Goal: Task Accomplishment & Management: Manage account settings

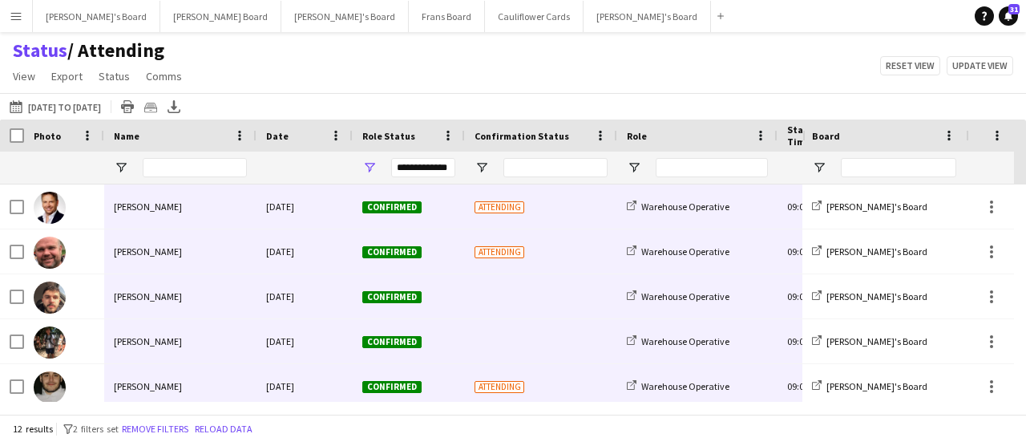
scroll to position [32, 0]
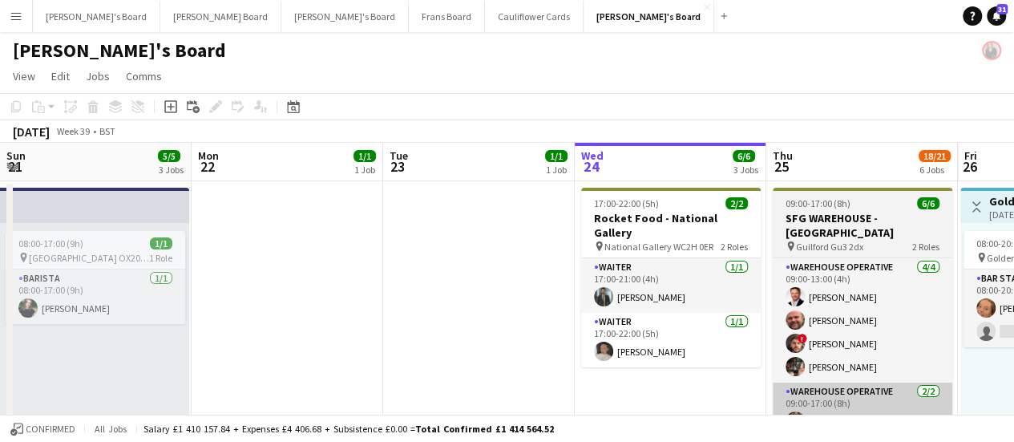
scroll to position [0, 383]
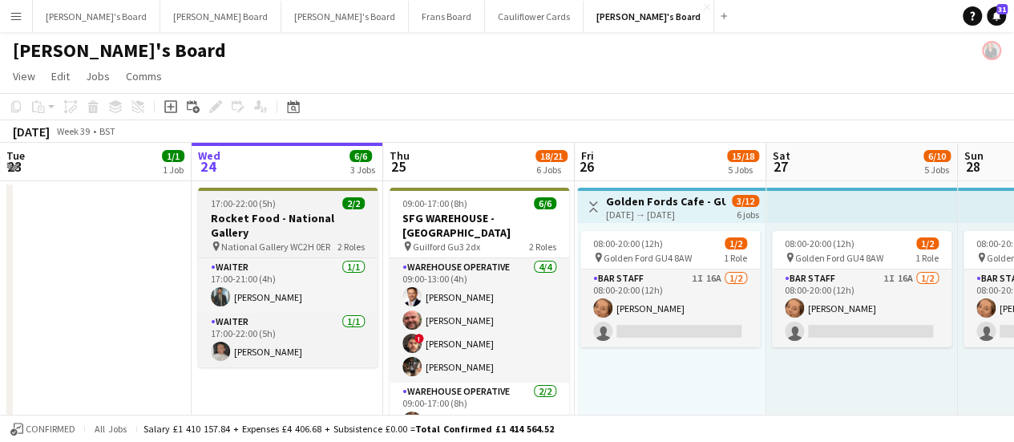
click at [270, 204] on span "17:00-22:00 (5h)" at bounding box center [243, 203] width 65 height 12
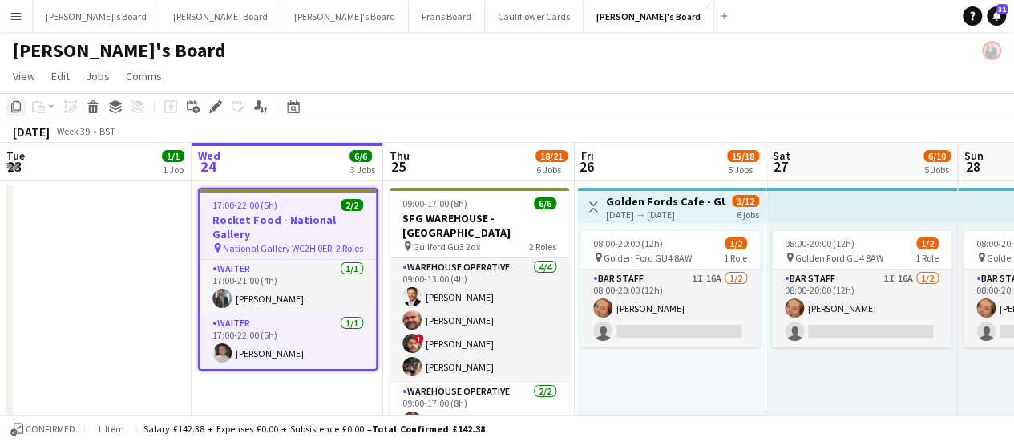
click at [16, 103] on icon "Copy" at bounding box center [16, 106] width 13 height 13
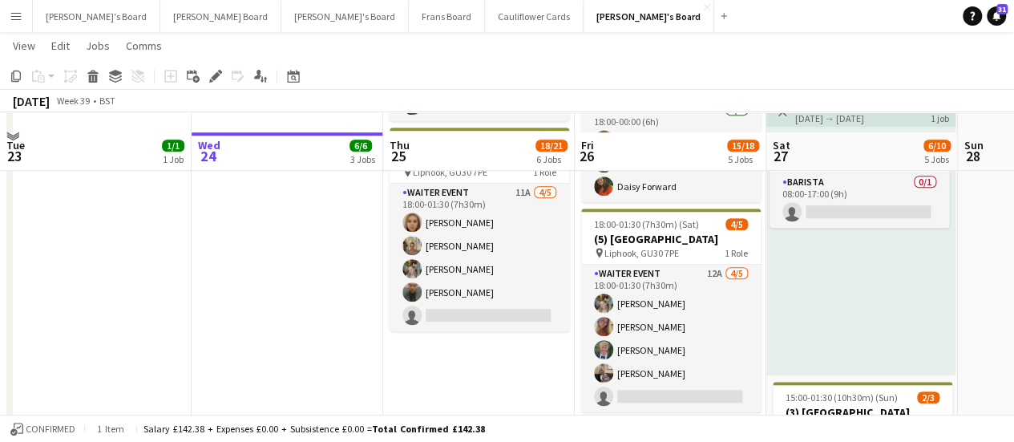
scroll to position [695, 0]
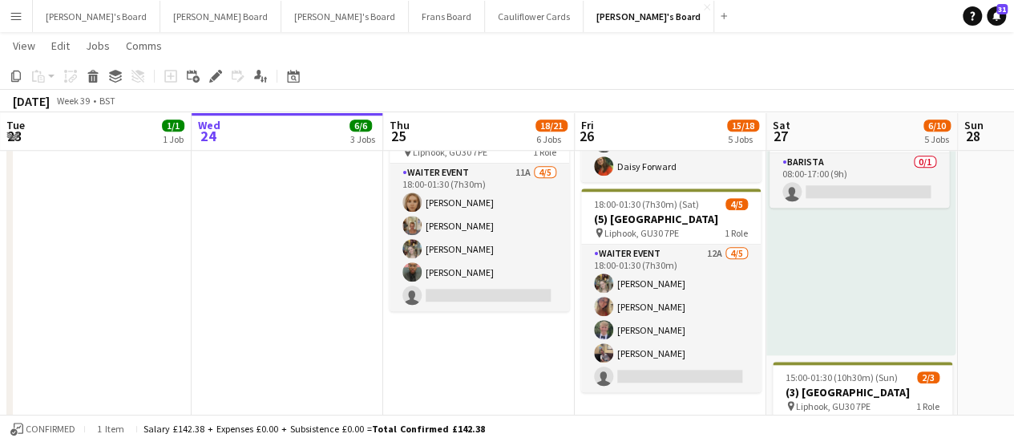
click at [511, 349] on app-date-cell "09:00-17:00 (8h) 6/6 SFG WAREHOUSE - [GEOGRAPHIC_DATA] pin Guilford Gu3 2dx 2 R…" at bounding box center [479, 114] width 192 height 1261
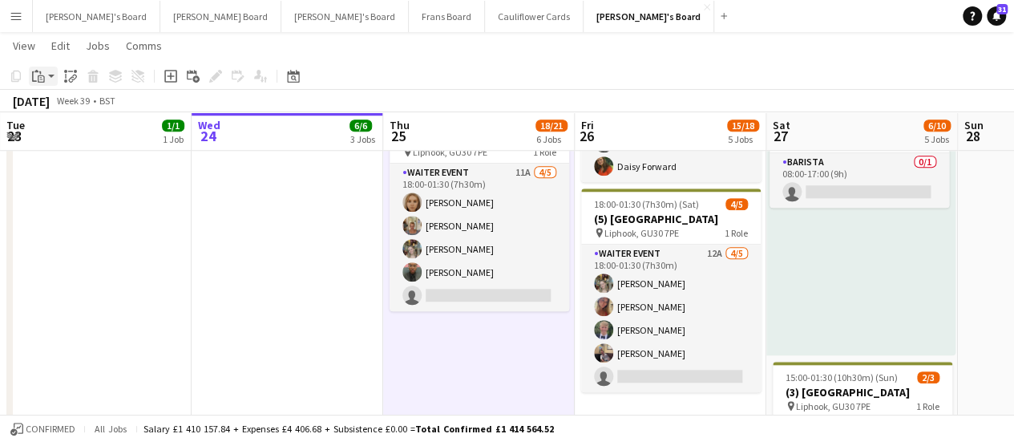
click at [45, 76] on div "Paste" at bounding box center [38, 76] width 19 height 19
click at [48, 101] on link "Paste Ctrl+V" at bounding box center [117, 106] width 151 height 14
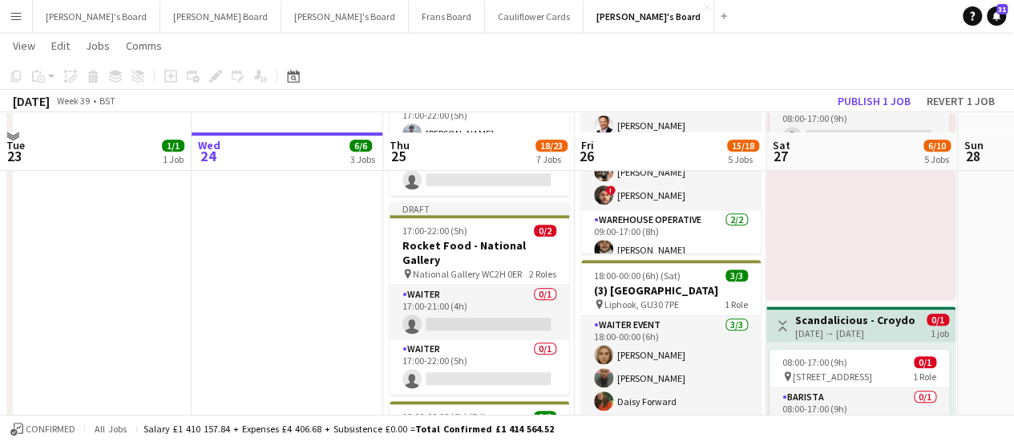
scroll to position [454, 0]
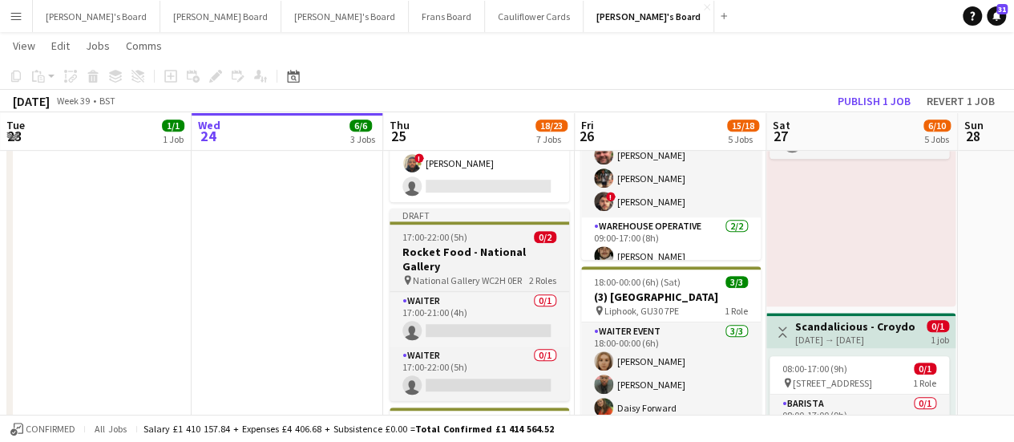
click at [506, 245] on h3 "Rocket Food - National Gallery" at bounding box center [480, 259] width 180 height 29
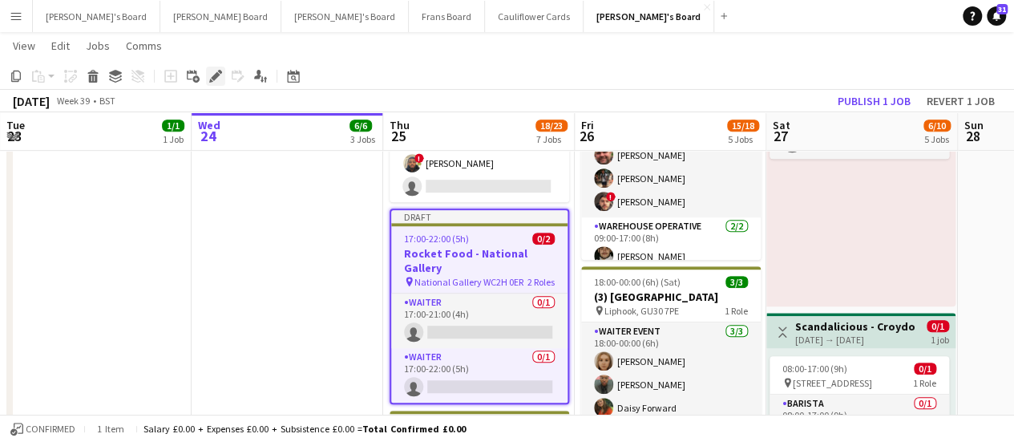
click at [215, 76] on icon at bounding box center [215, 76] width 9 height 9
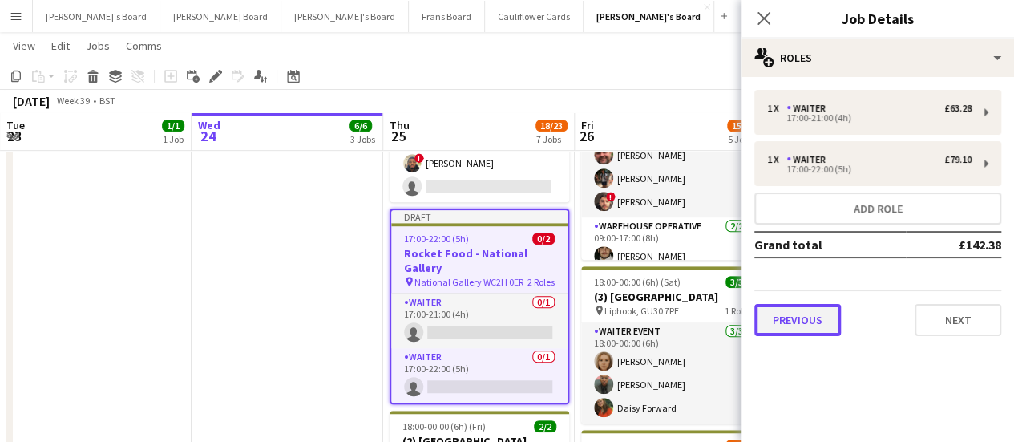
click at [792, 314] on button "Previous" at bounding box center [798, 320] width 87 height 32
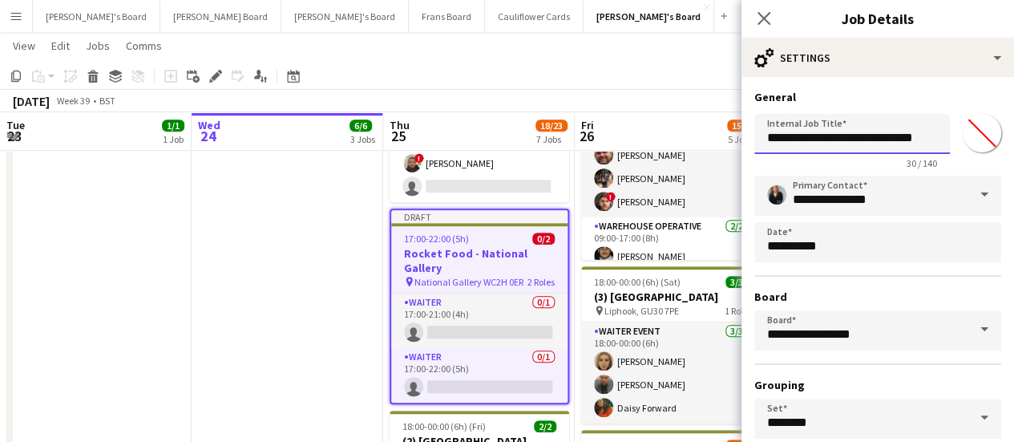
scroll to position [0, 4]
drag, startPoint x: 842, startPoint y: 136, endPoint x: 1026, endPoint y: 148, distance: 184.0
type input "**********"
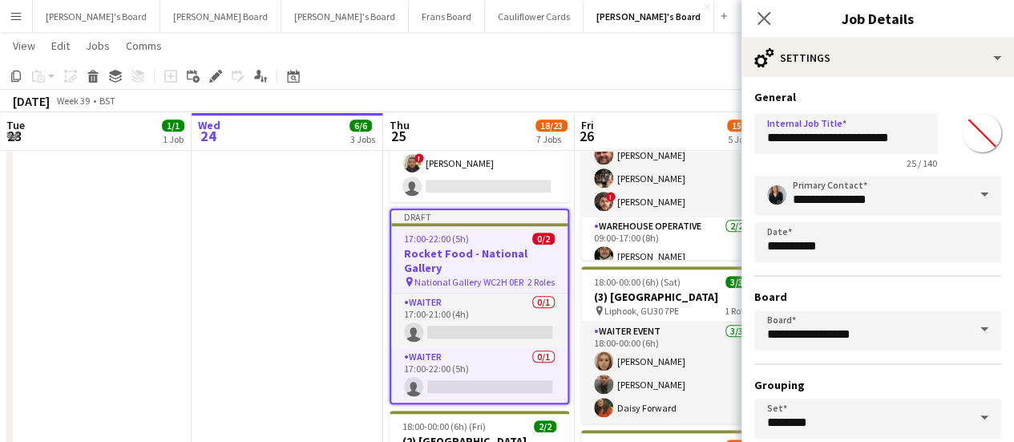
click at [318, 262] on app-date-cell "17:00-22:00 (5h) 2/2 Rocket Food - National Gallery pin National Gallery WC2H 0…" at bounding box center [288, 356] width 192 height 1261
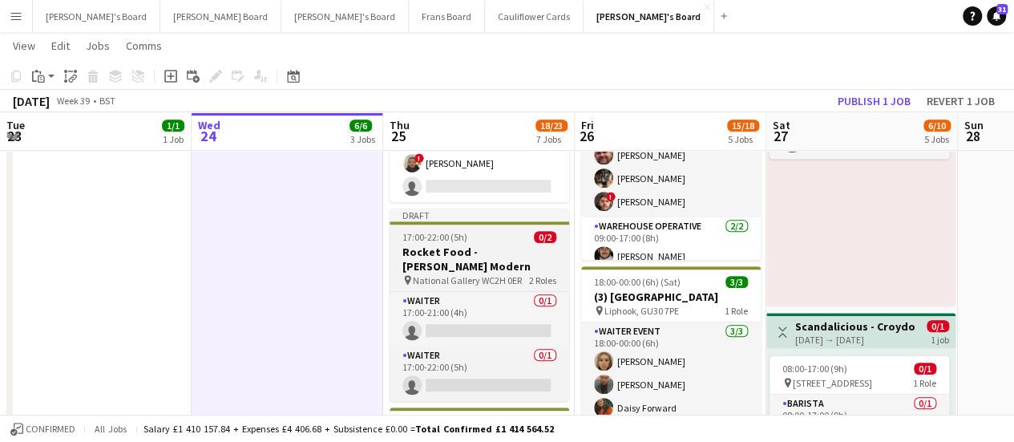
click at [443, 231] on span "17:00-22:00 (5h)" at bounding box center [435, 237] width 65 height 12
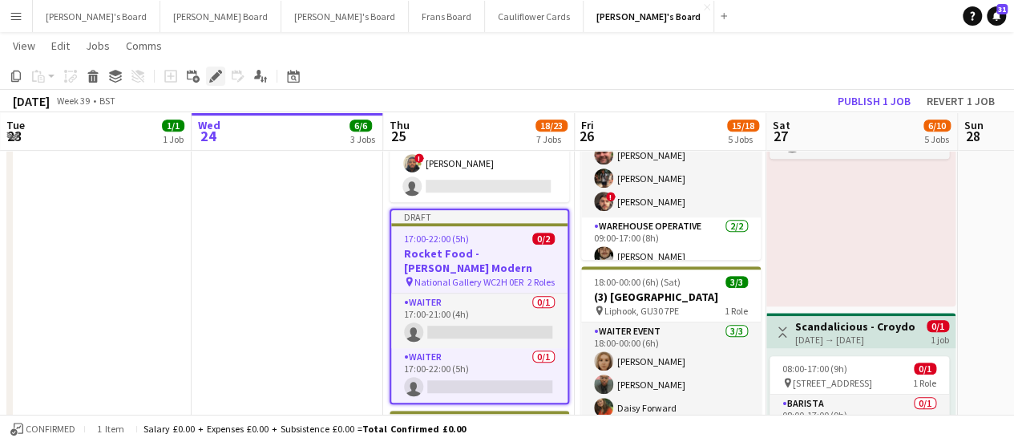
click at [212, 76] on icon "Edit" at bounding box center [215, 76] width 13 height 13
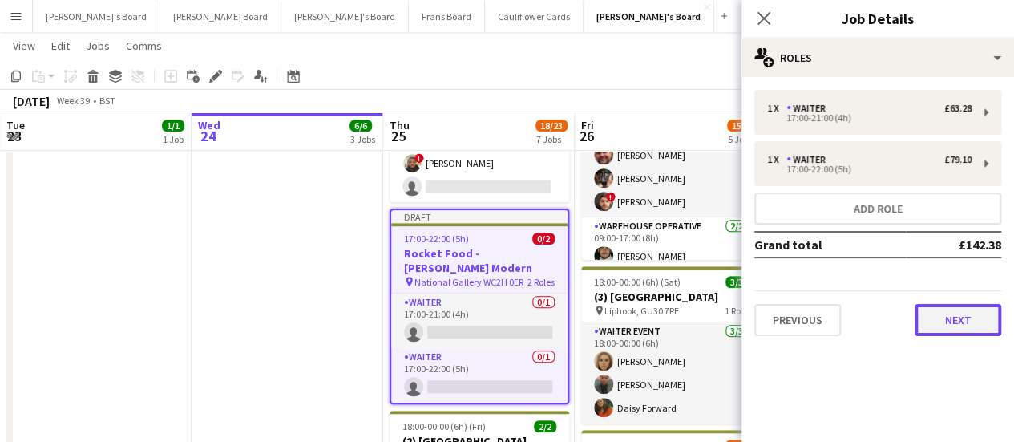
click at [945, 330] on button "Next" at bounding box center [958, 320] width 87 height 32
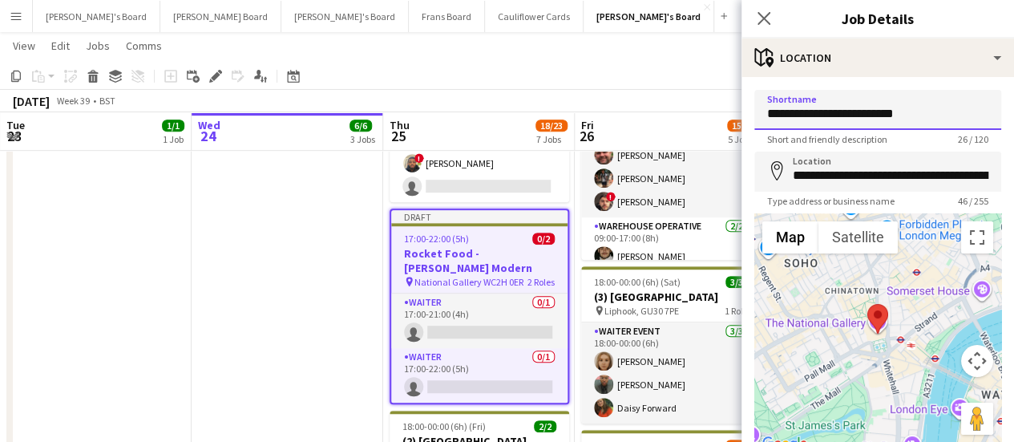
drag, startPoint x: 924, startPoint y: 115, endPoint x: 617, endPoint y: 127, distance: 306.5
paste input "*******"
click at [834, 115] on input "**********" at bounding box center [878, 110] width 247 height 40
type input "**********"
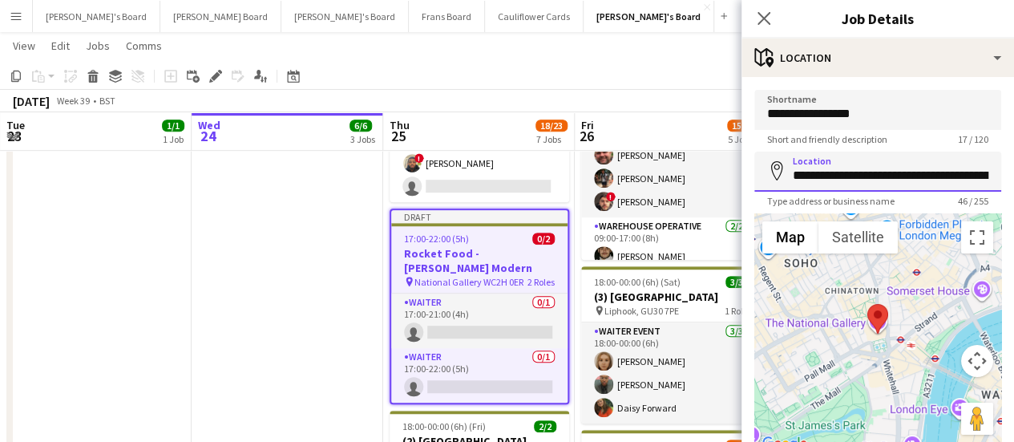
scroll to position [0, 64]
drag, startPoint x: 794, startPoint y: 178, endPoint x: 1026, endPoint y: 176, distance: 231.7
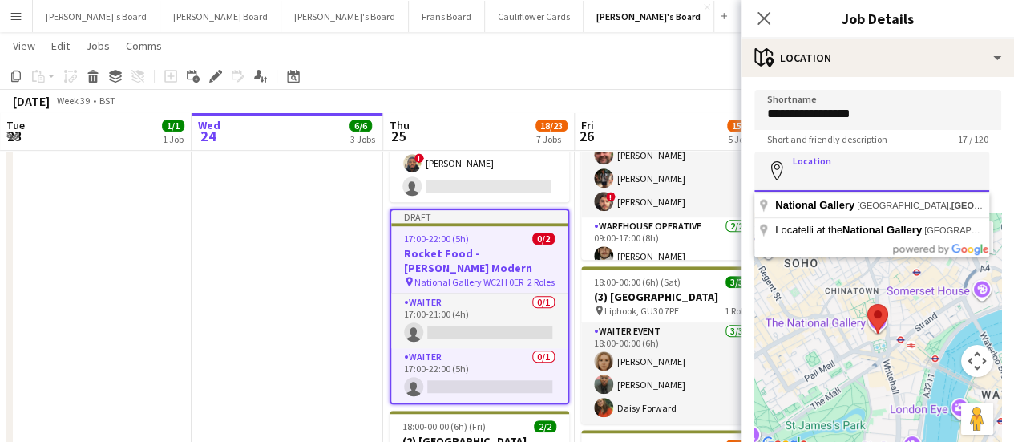
scroll to position [0, 0]
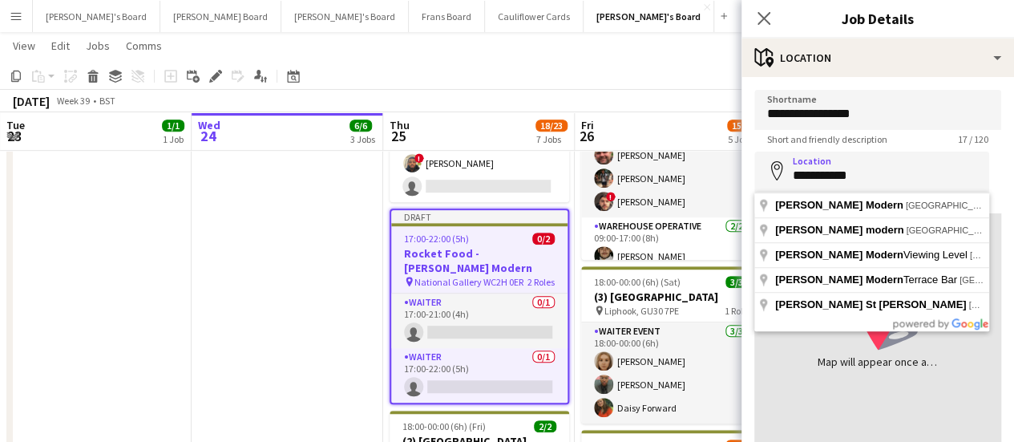
type input "**********"
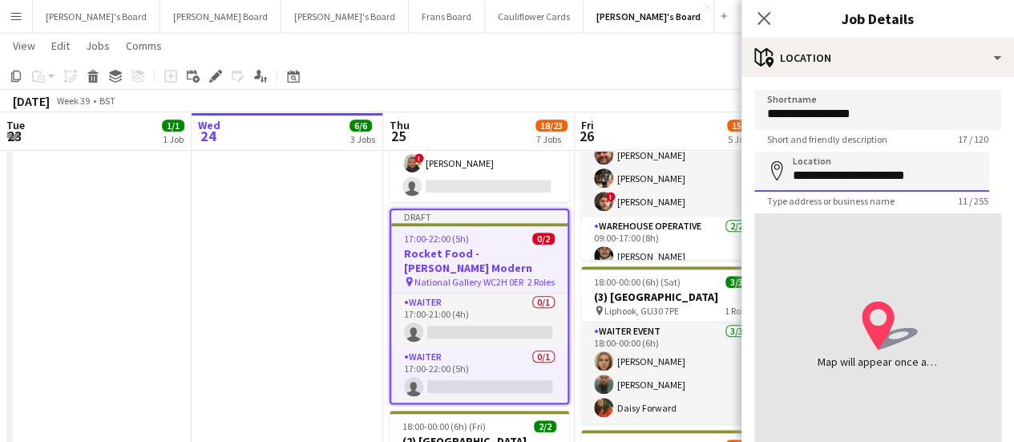
click at [824, 176] on input "**********" at bounding box center [872, 172] width 235 height 40
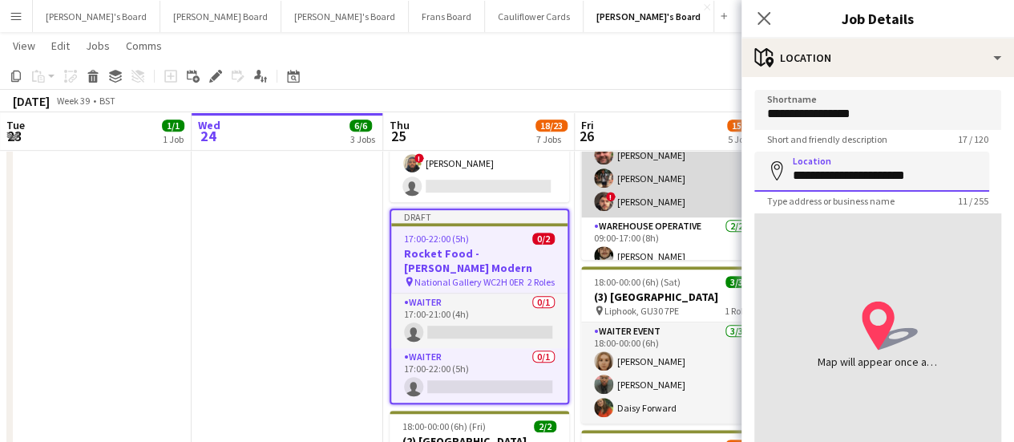
drag, startPoint x: 933, startPoint y: 176, endPoint x: 616, endPoint y: 153, distance: 318.3
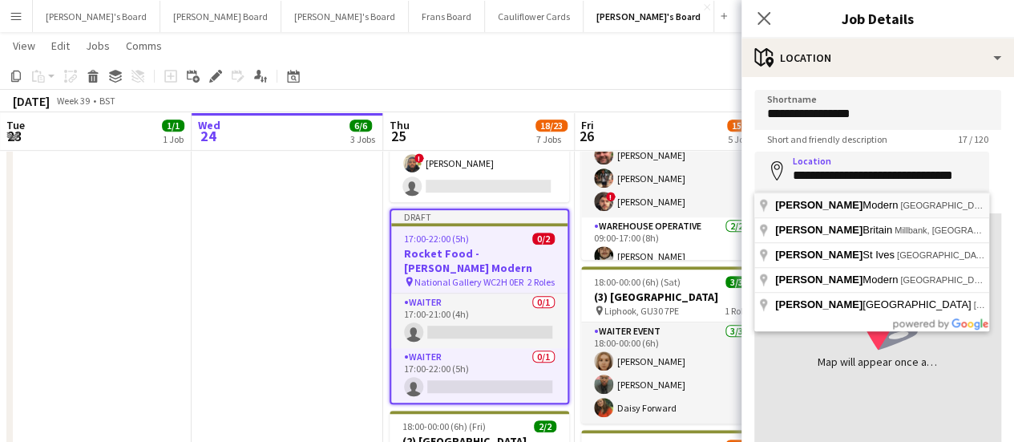
type input "**********"
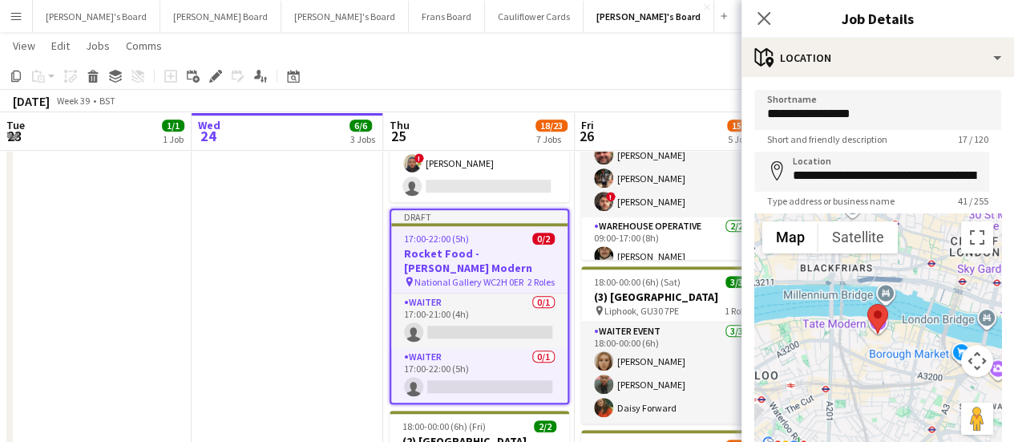
scroll to position [124, 0]
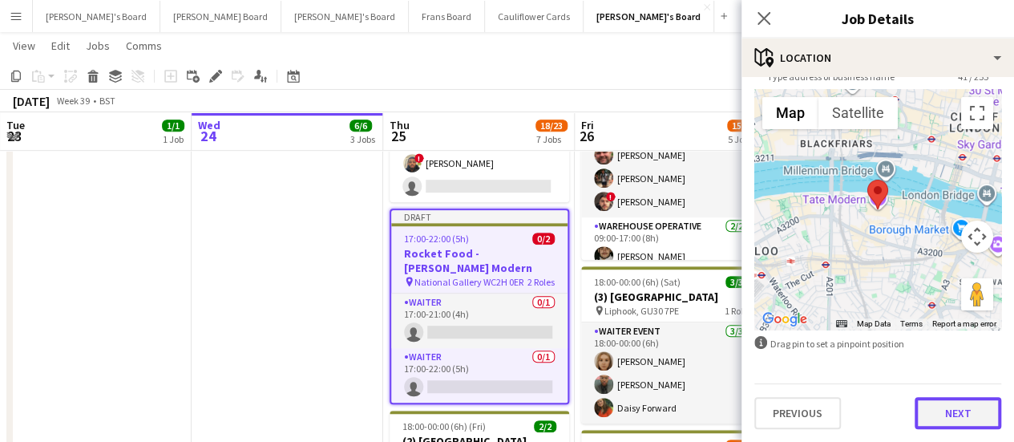
click at [937, 418] on button "Next" at bounding box center [958, 413] width 87 height 32
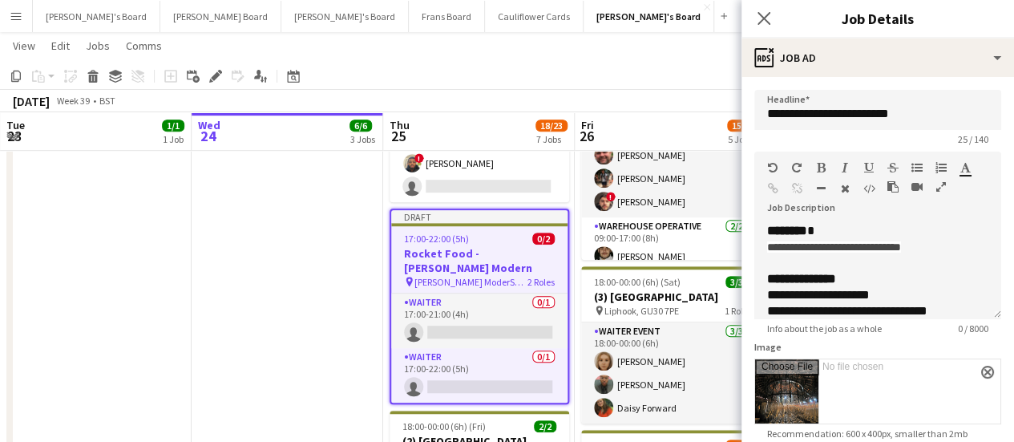
scroll to position [0, 0]
drag, startPoint x: 844, startPoint y: 113, endPoint x: 531, endPoint y: 110, distance: 312.7
type input "**********"
drag, startPoint x: 965, startPoint y: 252, endPoint x: 741, endPoint y: 264, distance: 224.8
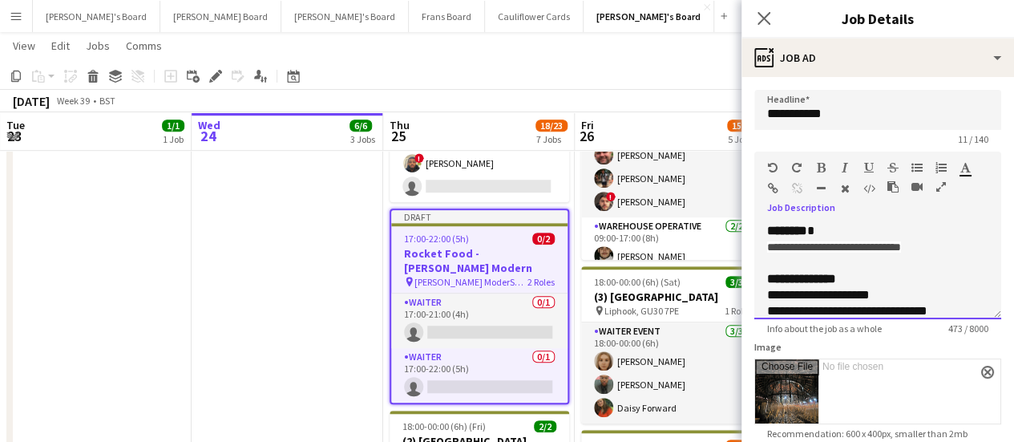
click at [742, 264] on form "**********" at bounding box center [878, 443] width 273 height 707
click at [964, 264] on div "**********" at bounding box center [878, 271] width 247 height 96
click at [768, 245] on span "**********" at bounding box center [856, 246] width 178 height 11
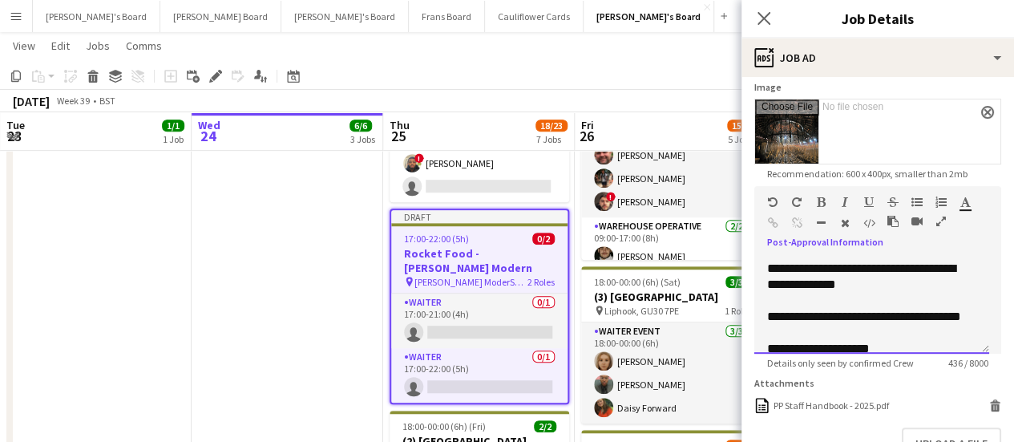
scroll to position [205, 0]
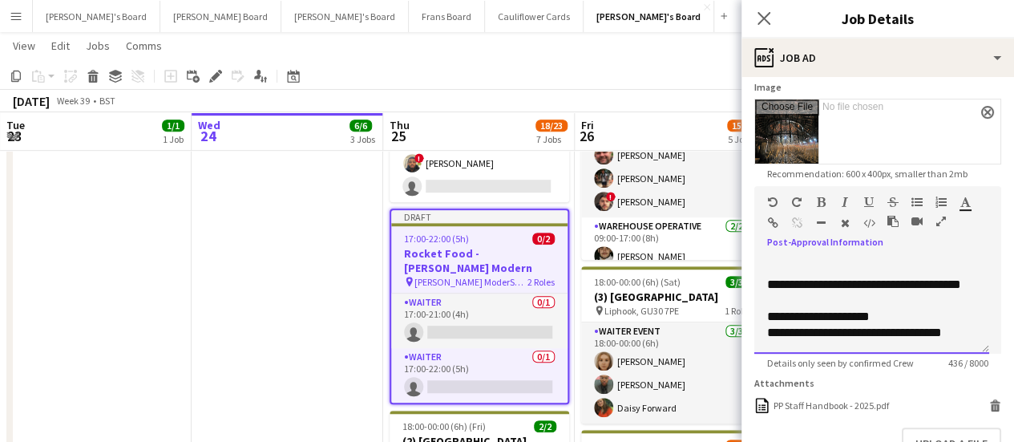
drag, startPoint x: 815, startPoint y: 285, endPoint x: 994, endPoint y: 366, distance: 197.0
click at [994, 366] on form "**********" at bounding box center [878, 183] width 273 height 707
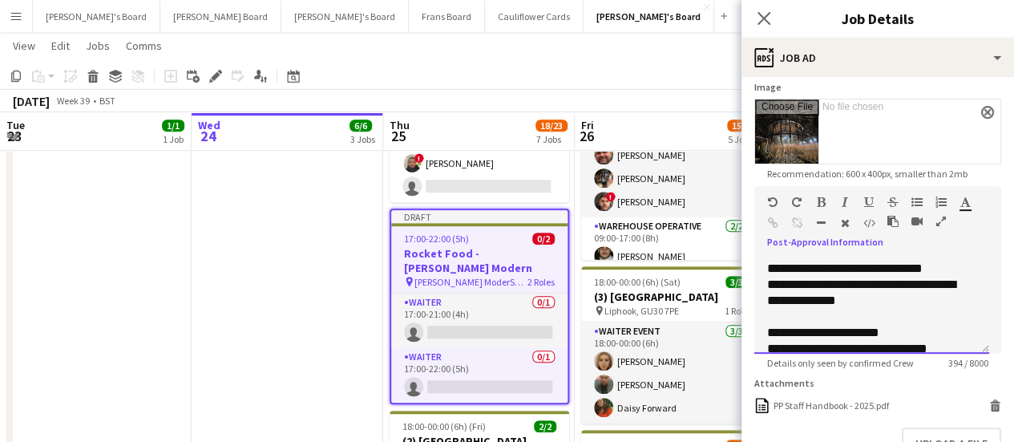
scroll to position [173, 0]
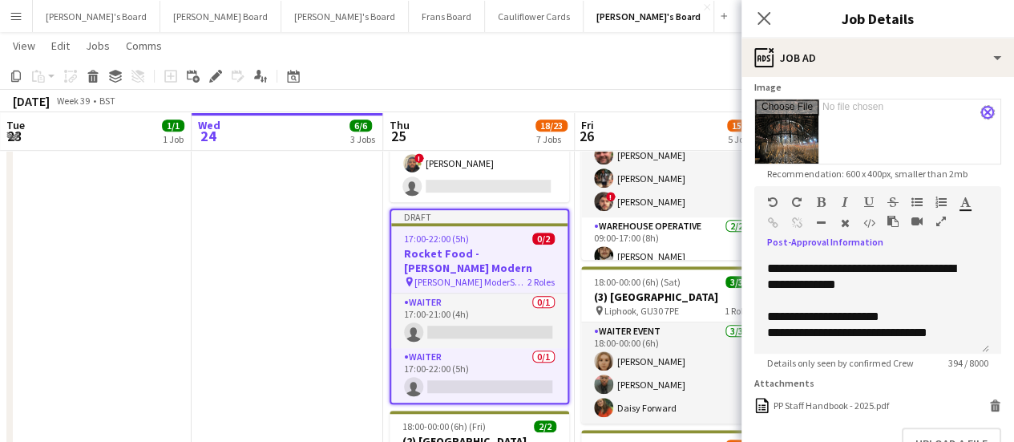
click at [983, 111] on app-icon "close" at bounding box center [988, 112] width 10 height 6
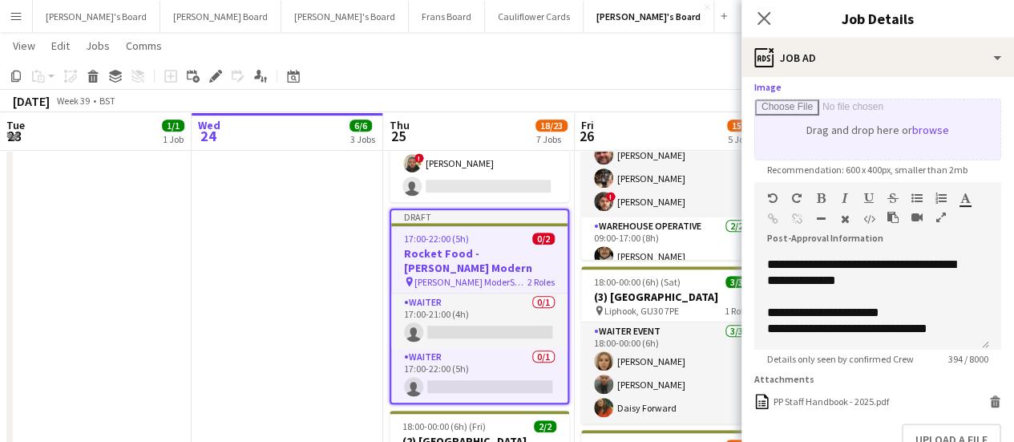
click at [922, 130] on input "Image" at bounding box center [877, 129] width 245 height 60
type input "**********"
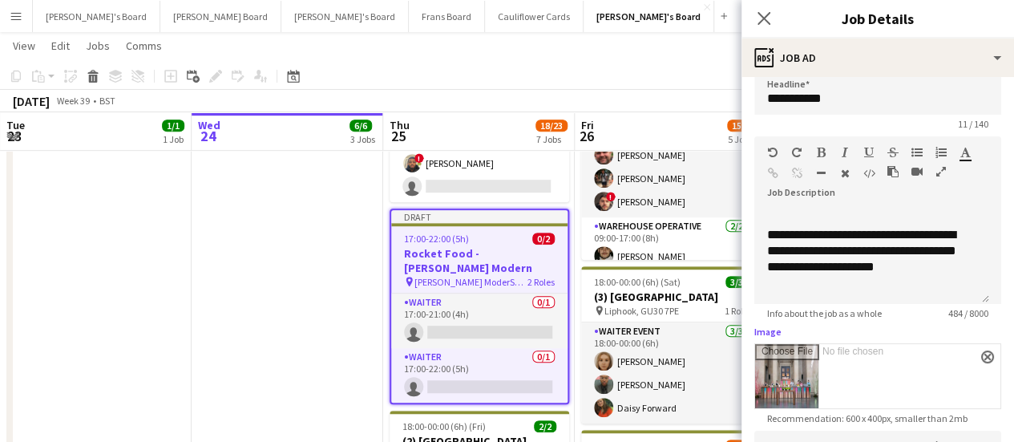
scroll to position [0, 0]
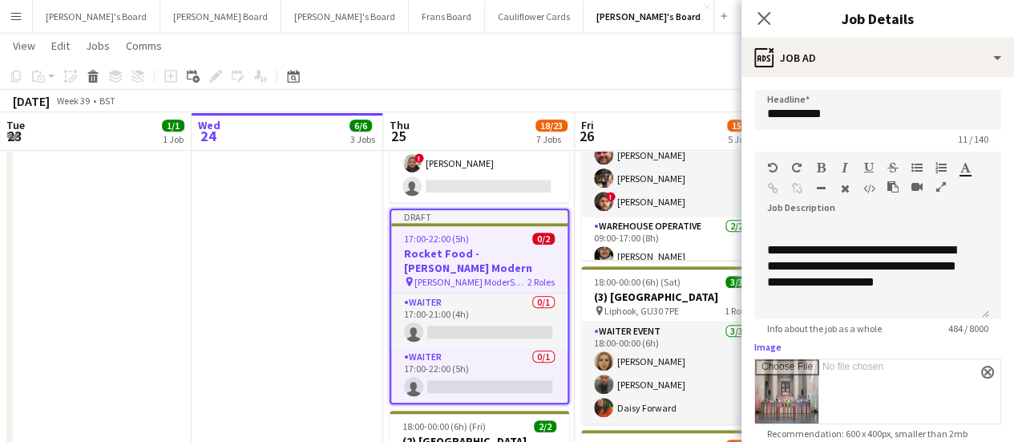
click at [289, 271] on app-date-cell "17:00-22:00 (5h) 2/2 Rocket Food - National Gallery pin National Gallery WC2H 0…" at bounding box center [288, 356] width 192 height 1261
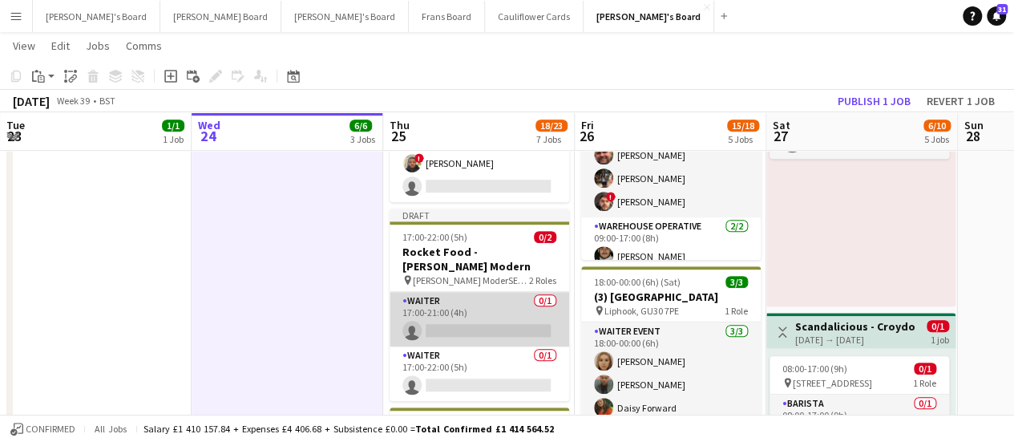
click at [483, 292] on app-card-role "Waiter 0/1 17:00-21:00 (4h) single-neutral-actions" at bounding box center [480, 319] width 180 height 55
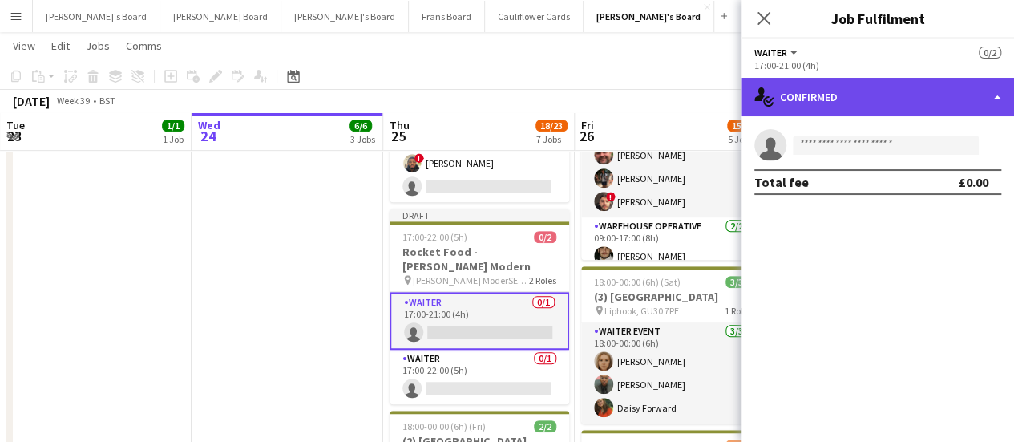
click at [872, 107] on div "single-neutral-actions-check-2 Confirmed" at bounding box center [878, 97] width 273 height 38
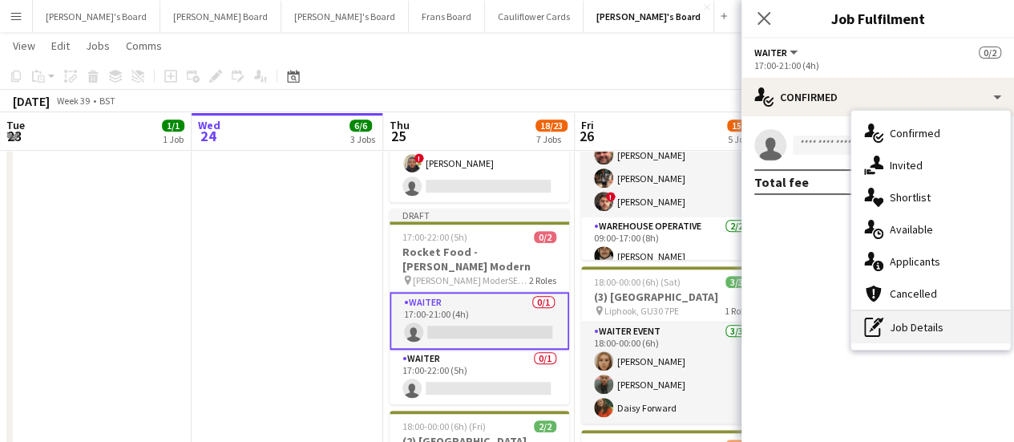
click at [942, 323] on div "pen-write Job Details" at bounding box center [931, 327] width 159 height 32
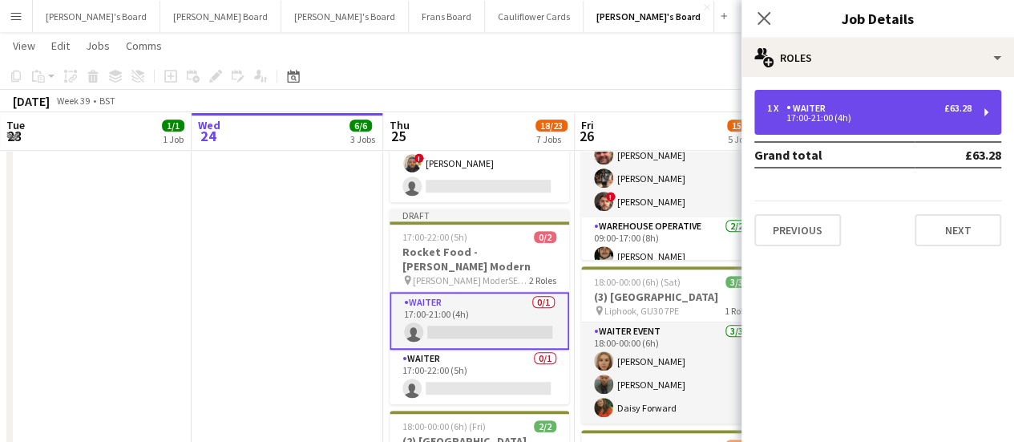
click at [887, 111] on div "1 x Waiter £63.28" at bounding box center [869, 108] width 204 height 11
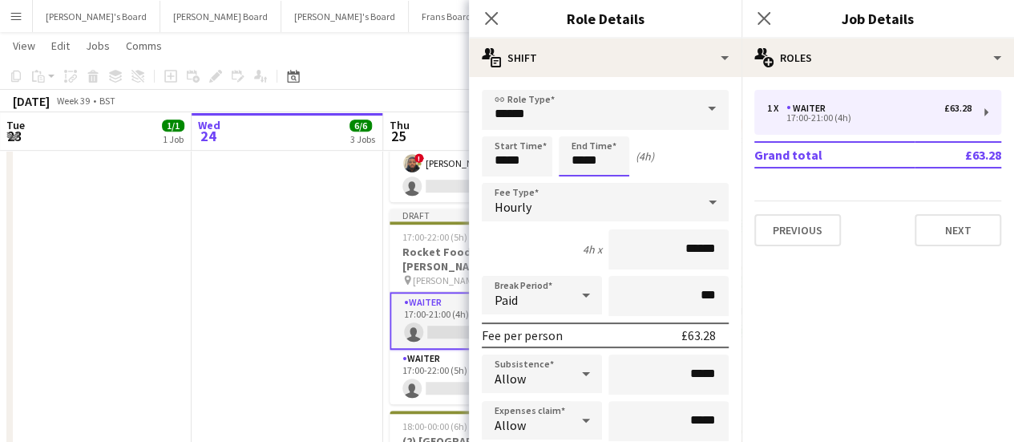
click at [582, 159] on input "*****" at bounding box center [594, 156] width 71 height 40
type input "*****"
click at [273, 342] on app-date-cell "17:00-22:00 (5h) 2/2 Rocket Food - National Gallery pin National Gallery WC2H 0…" at bounding box center [288, 356] width 192 height 1261
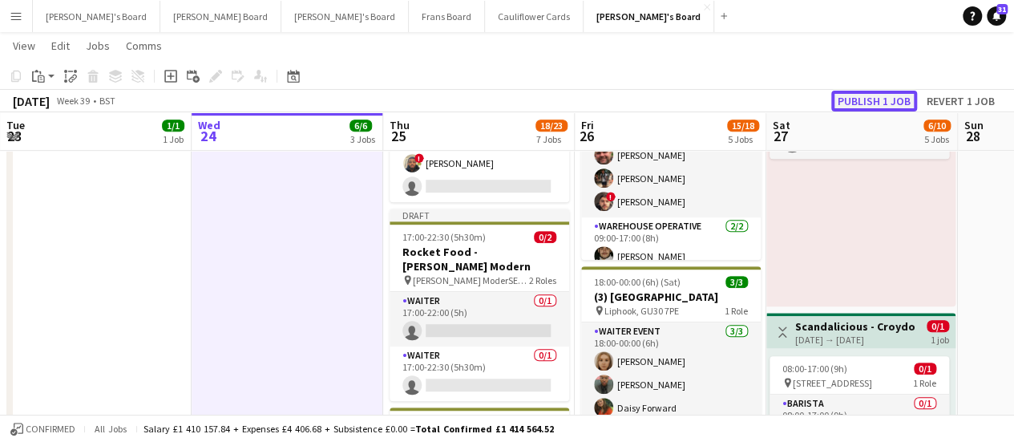
click at [872, 105] on button "Publish 1 job" at bounding box center [874, 101] width 86 height 21
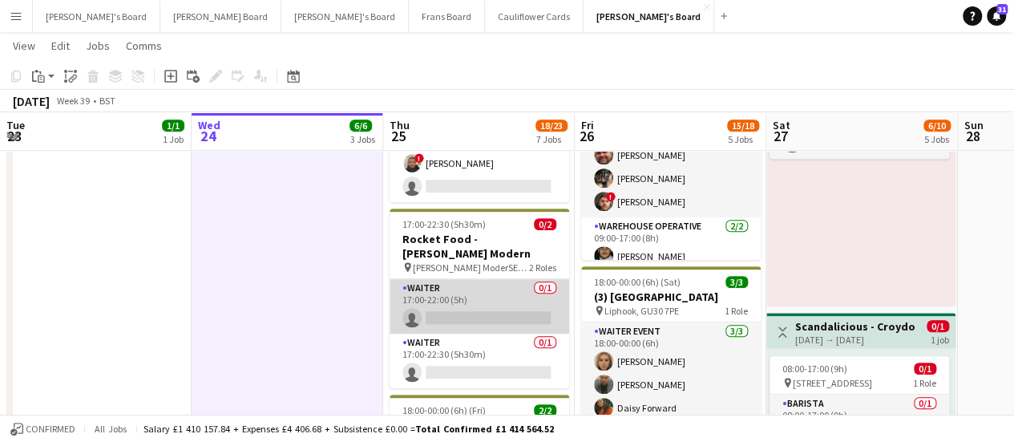
click at [490, 279] on app-card-role "Waiter 0/1 17:00-22:00 (5h) single-neutral-actions" at bounding box center [480, 306] width 180 height 55
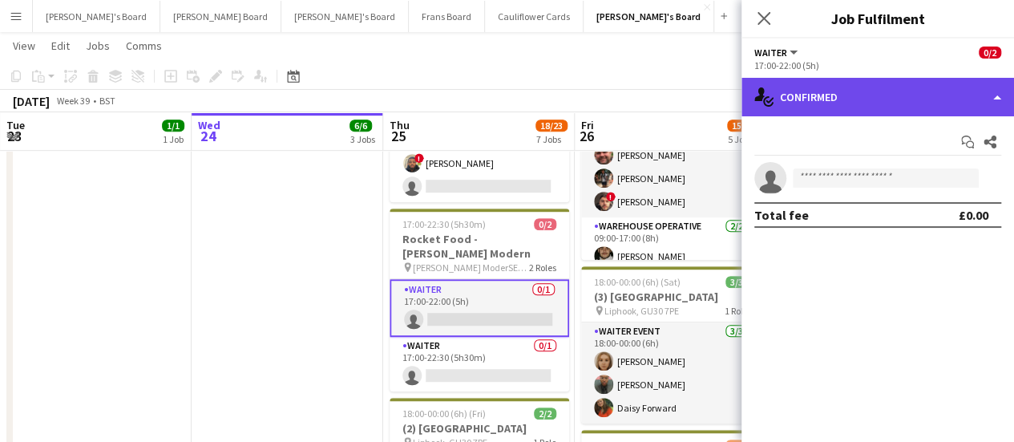
click at [906, 102] on div "single-neutral-actions-check-2 Confirmed" at bounding box center [878, 97] width 273 height 38
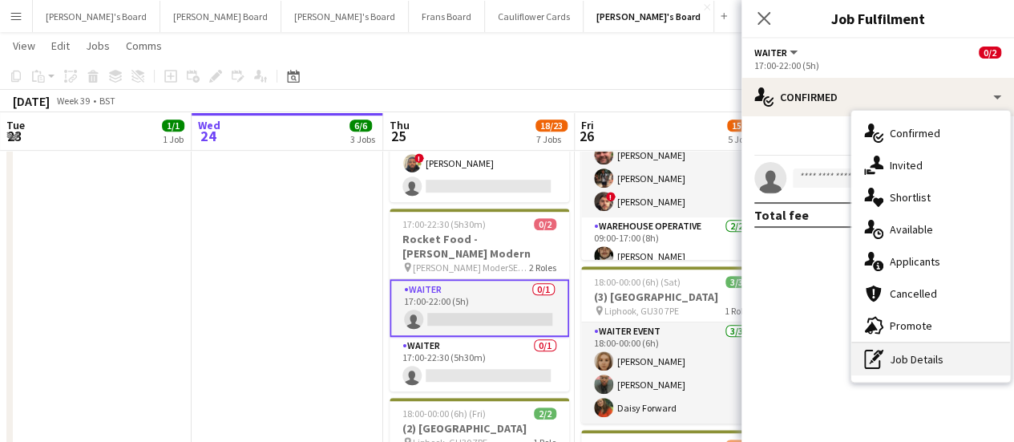
click at [911, 358] on div "pen-write Job Details" at bounding box center [931, 359] width 159 height 32
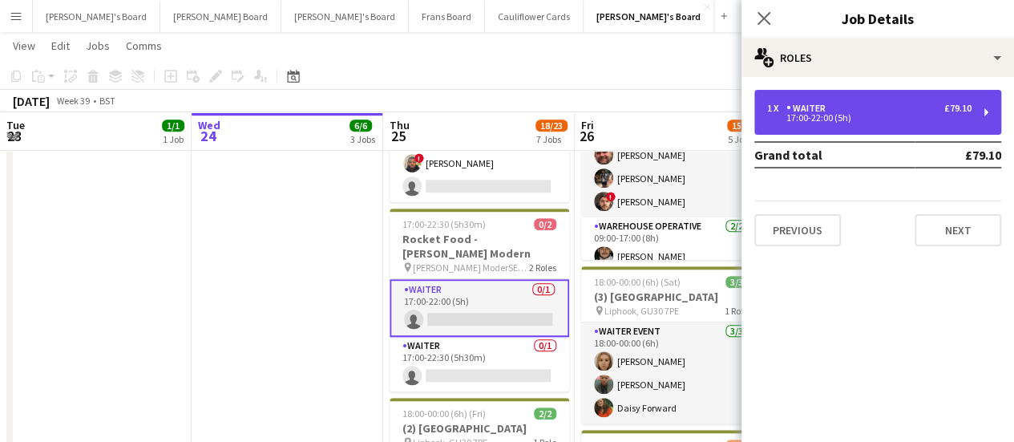
click at [845, 110] on div "1 x Waiter £79.10" at bounding box center [869, 108] width 204 height 11
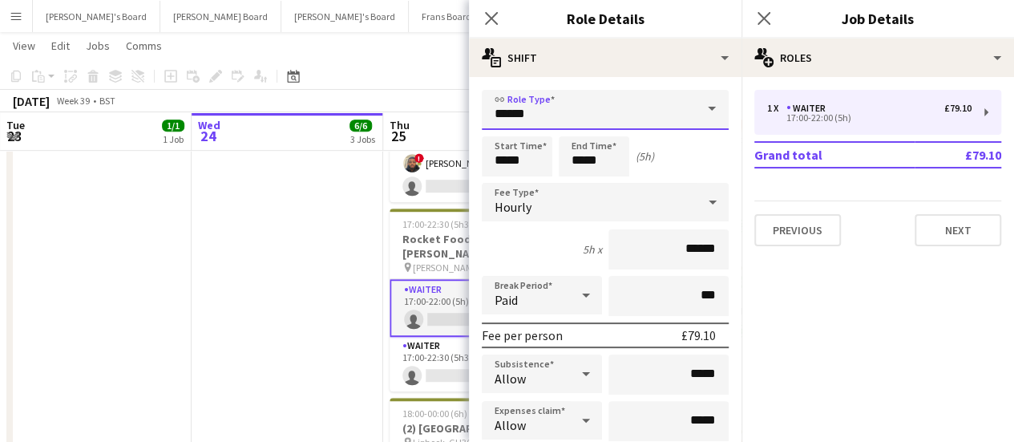
click at [571, 109] on input "******" at bounding box center [605, 110] width 247 height 40
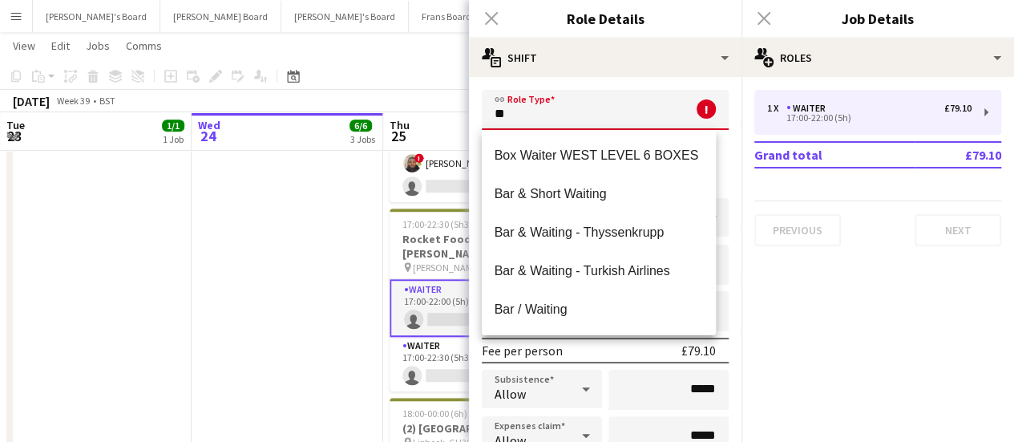
type input "*"
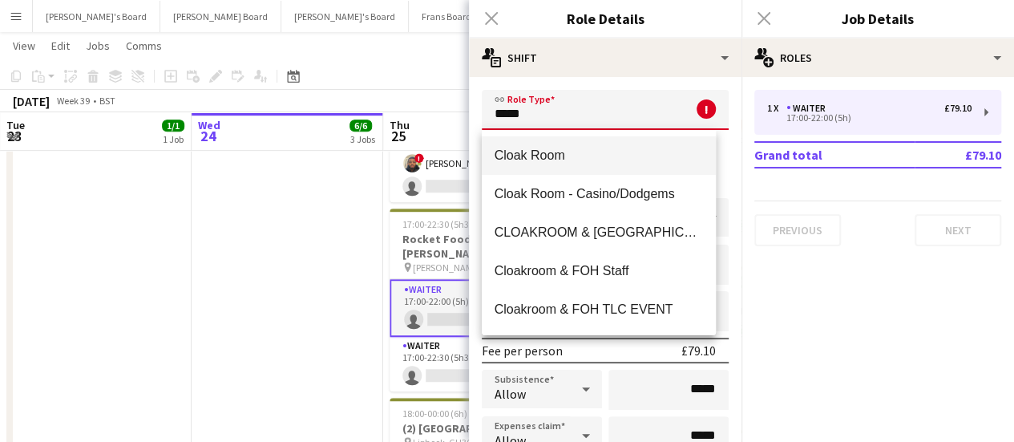
click at [586, 155] on span "Cloak Room" at bounding box center [599, 155] width 209 height 15
type input "**********"
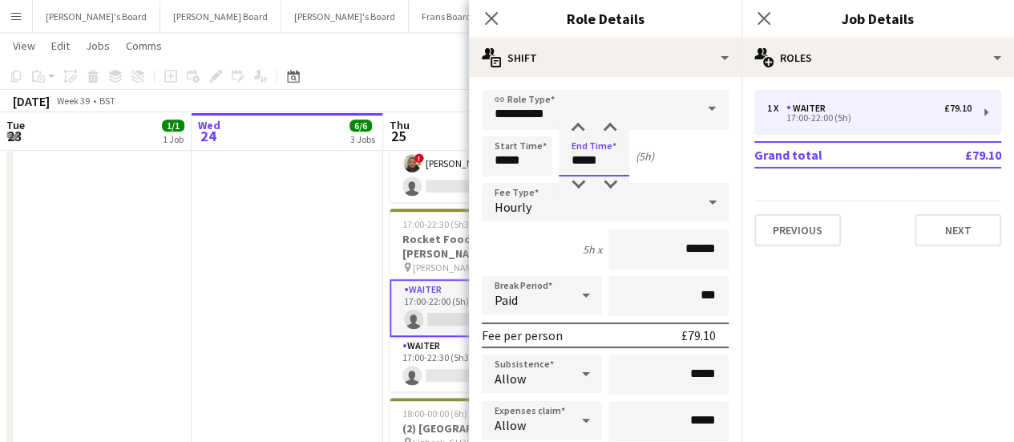
click at [582, 160] on input "*****" at bounding box center [594, 156] width 71 height 40
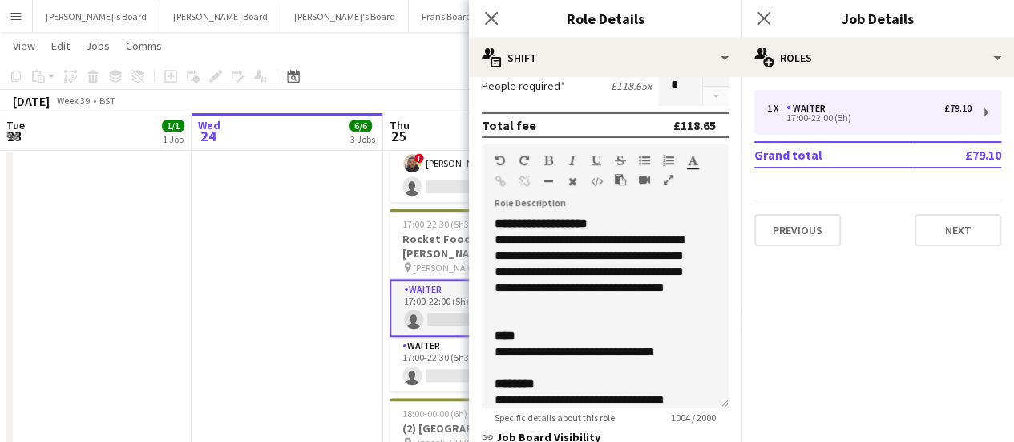
scroll to position [438, 0]
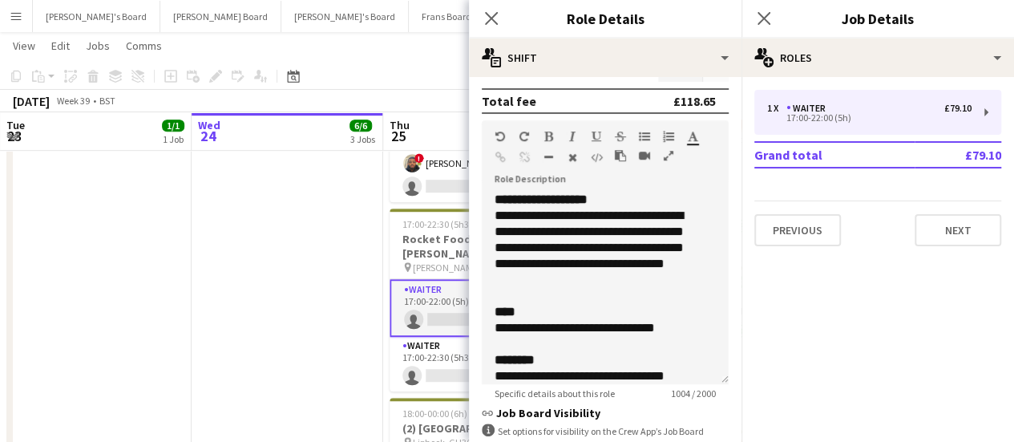
type input "*****"
drag, startPoint x: 491, startPoint y: 196, endPoint x: 608, endPoint y: 281, distance: 144.7
click at [608, 281] on div "**********" at bounding box center [605, 288] width 247 height 192
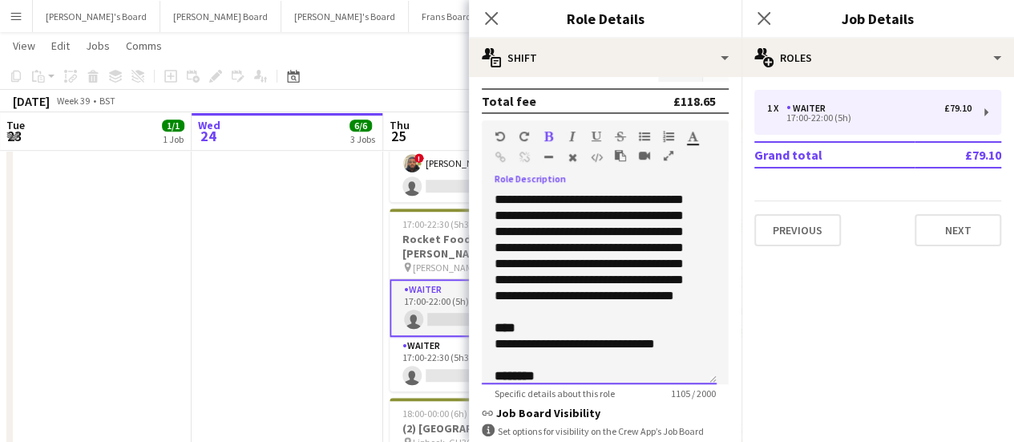
click at [489, 203] on div "**********" at bounding box center [599, 288] width 235 height 192
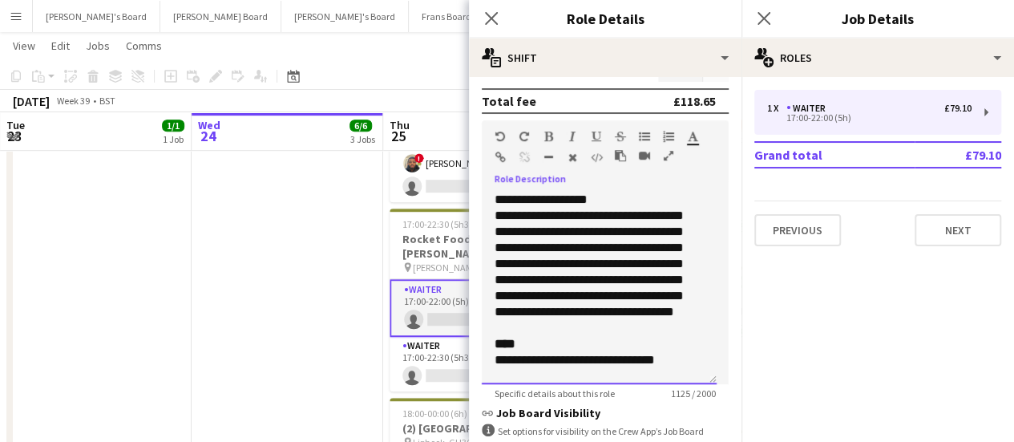
drag, startPoint x: 613, startPoint y: 192, endPoint x: 493, endPoint y: 201, distance: 120.6
click at [493, 201] on div "**********" at bounding box center [599, 288] width 235 height 192
click at [629, 244] on div "**********" at bounding box center [599, 288] width 235 height 192
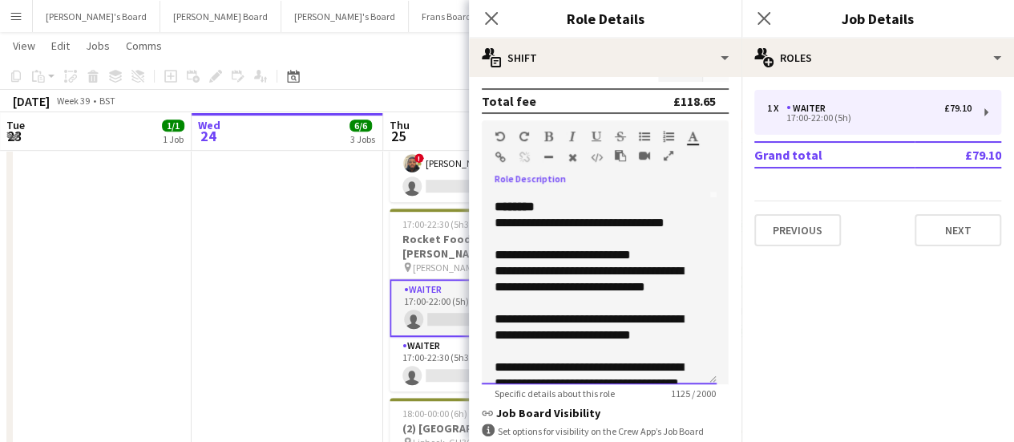
scroll to position [375, 0]
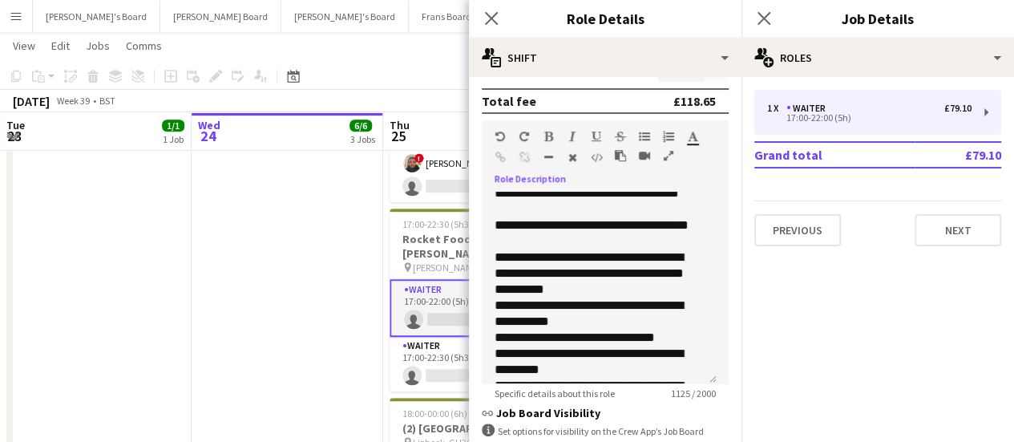
click at [267, 268] on app-date-cell "17:00-22:00 (5h) 2/2 Rocket Food - National Gallery pin National Gallery WC2H 0…" at bounding box center [288, 356] width 192 height 1261
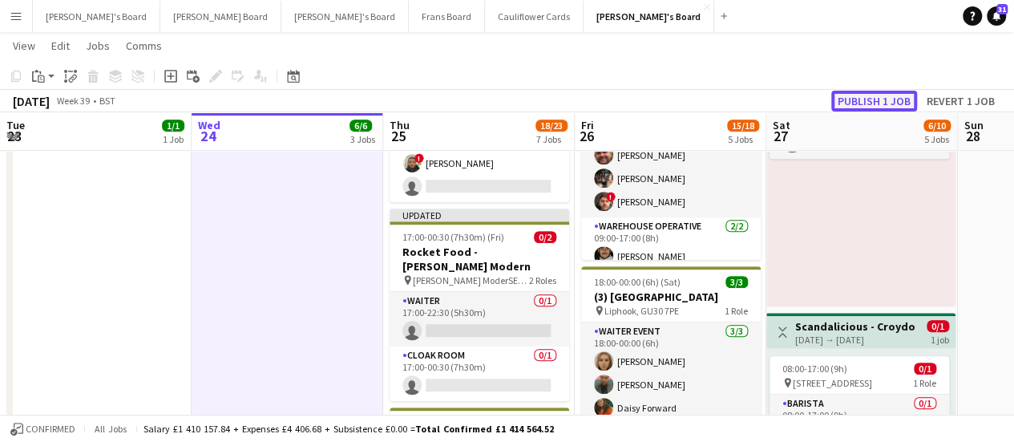
click at [892, 105] on button "Publish 1 job" at bounding box center [874, 101] width 86 height 21
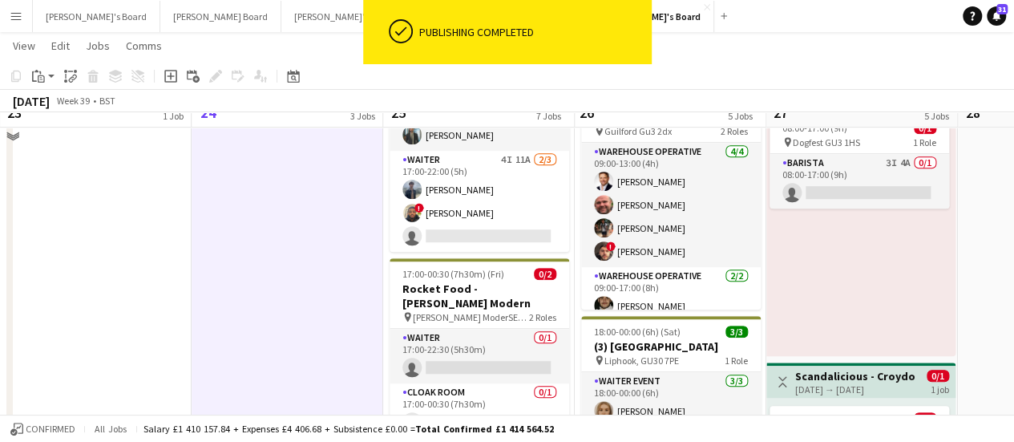
scroll to position [334, 0]
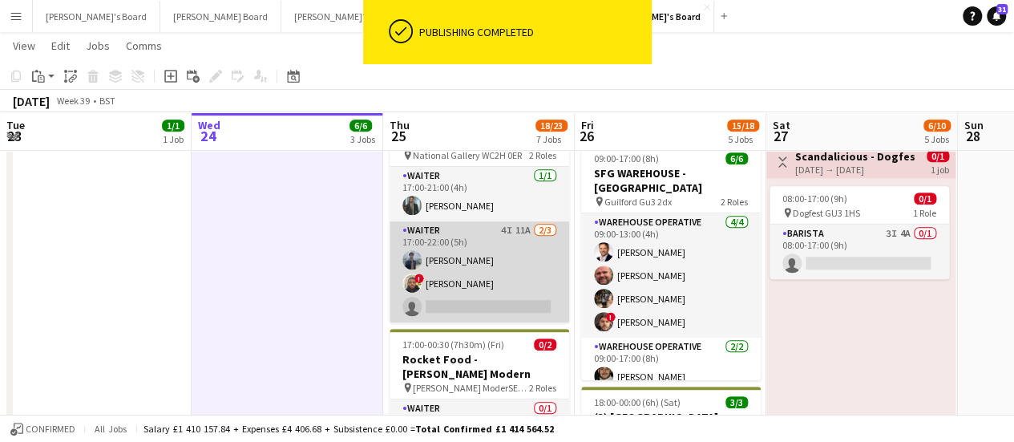
click at [545, 251] on app-card-role "Waiter 4I 11A [DATE] 17:00-22:00 (5h) [PERSON_NAME] ! [PERSON_NAME] single-neut…" at bounding box center [480, 271] width 180 height 101
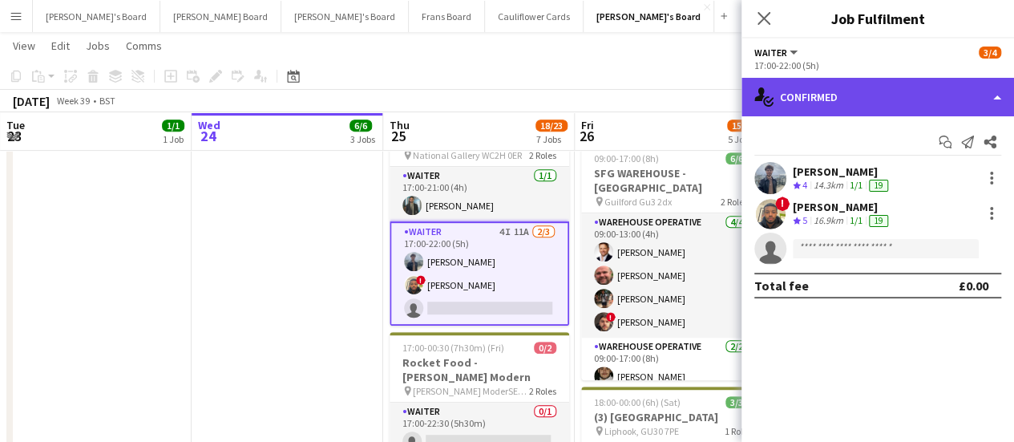
click at [863, 84] on div "single-neutral-actions-check-2 Confirmed" at bounding box center [878, 97] width 273 height 38
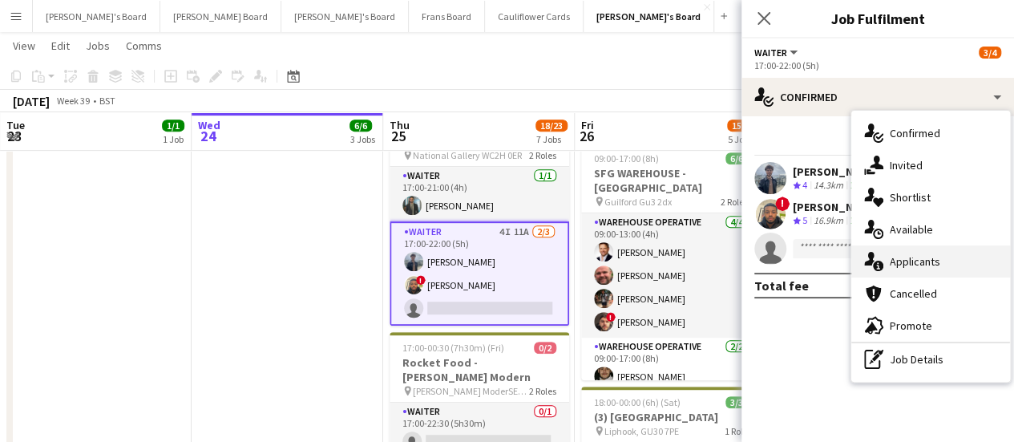
click at [970, 267] on div "single-neutral-actions-information Applicants" at bounding box center [931, 261] width 159 height 32
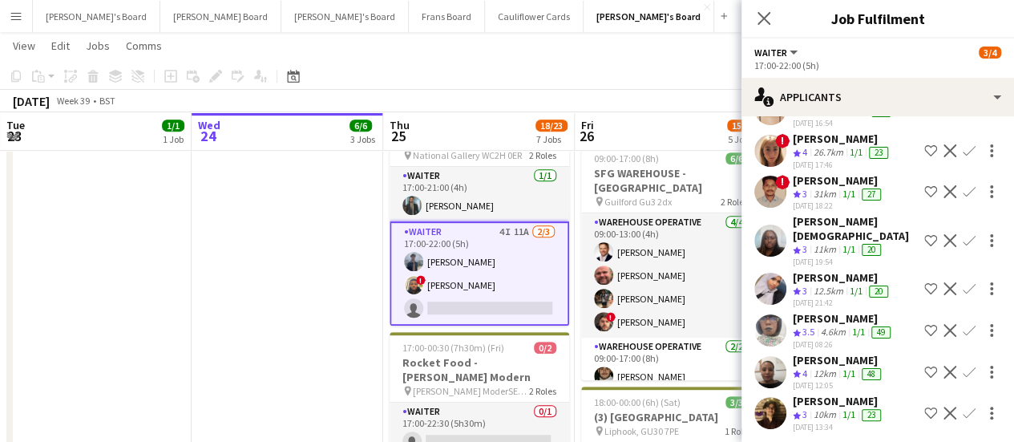
scroll to position [208, 0]
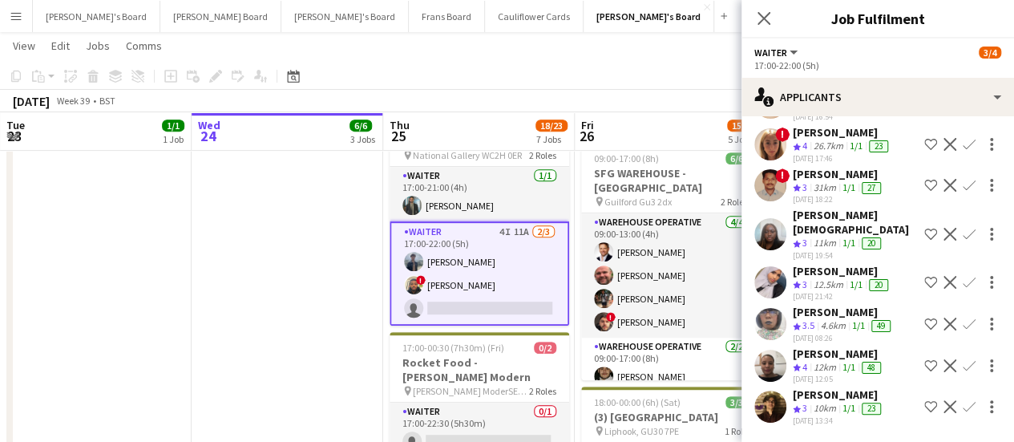
click at [816, 346] on div "[PERSON_NAME]" at bounding box center [838, 353] width 91 height 14
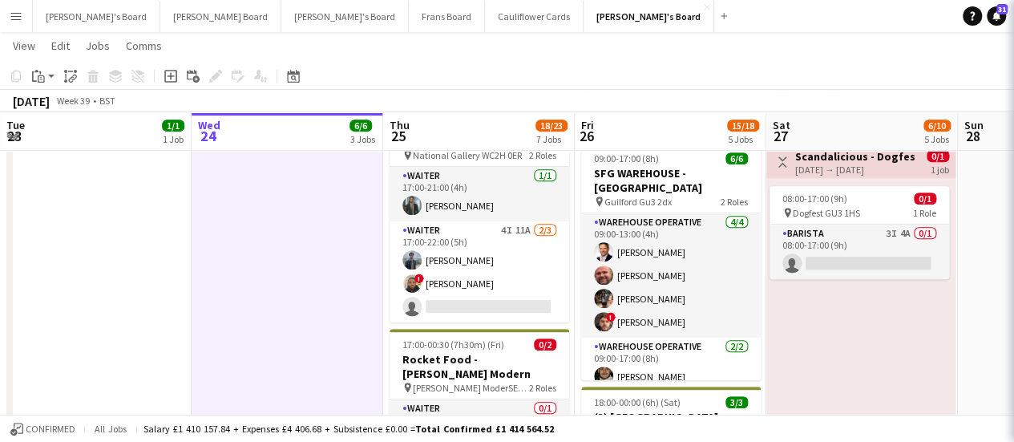
scroll to position [0, 0]
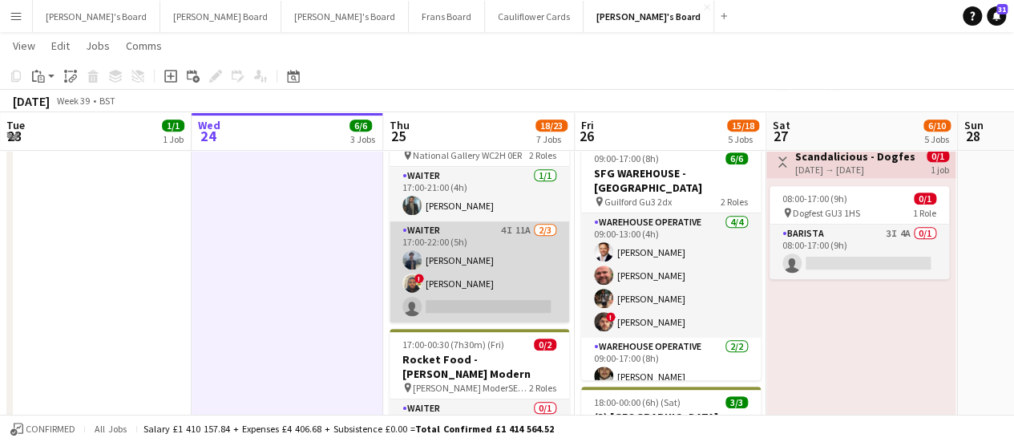
click at [487, 241] on app-card-role "Waiter 4I 11A [DATE] 17:00-22:00 (5h) [PERSON_NAME] ! [PERSON_NAME] single-neut…" at bounding box center [480, 271] width 180 height 101
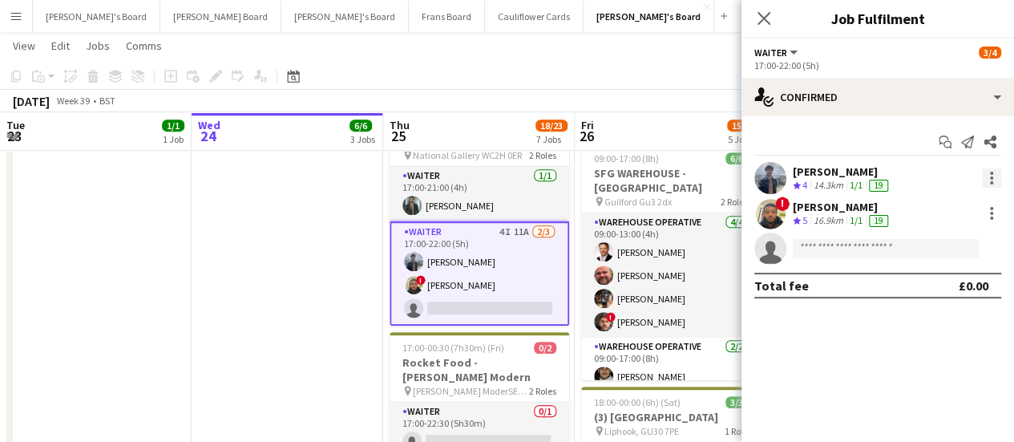
click at [985, 178] on div at bounding box center [991, 177] width 19 height 19
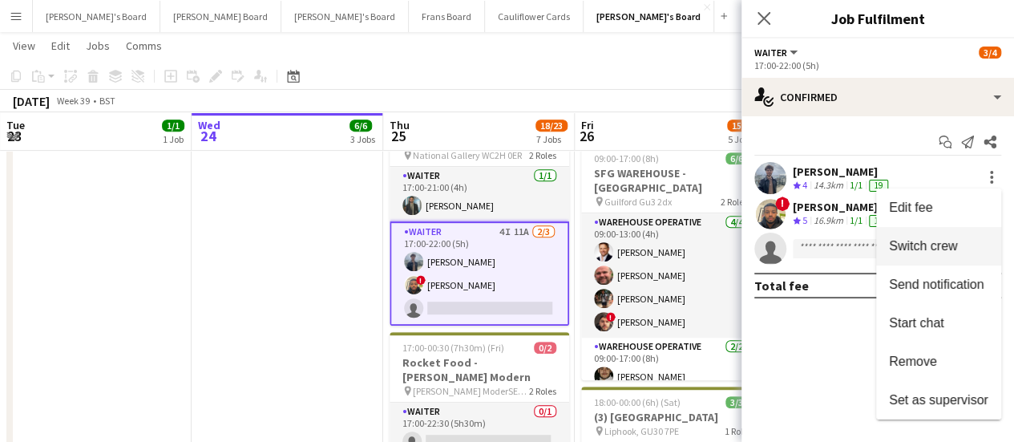
click at [941, 240] on span "Switch crew" at bounding box center [923, 246] width 68 height 14
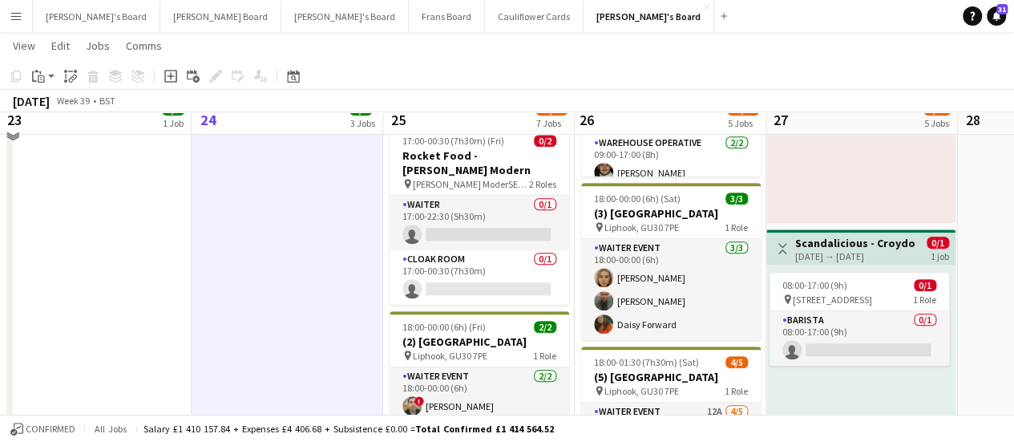
scroll to position [551, 0]
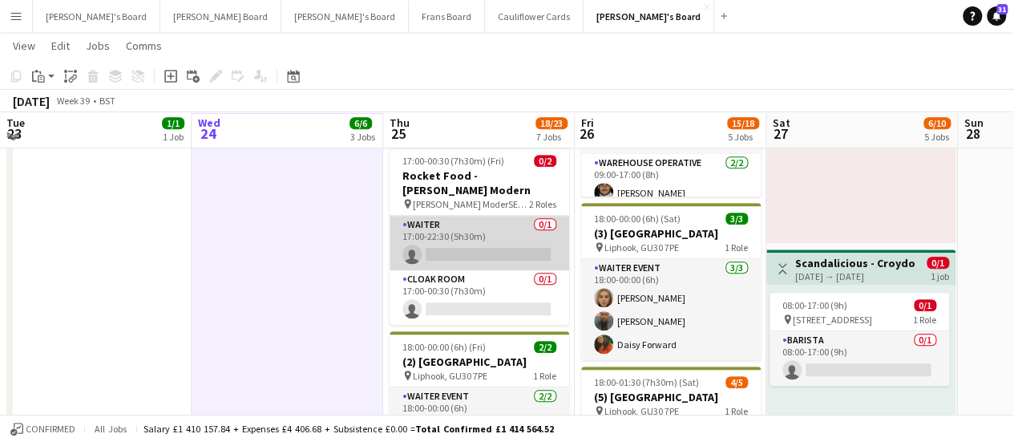
click at [508, 217] on app-card-role "Waiter 0/1 17:00-22:30 (5h30m) single-neutral-actions" at bounding box center [480, 243] width 180 height 55
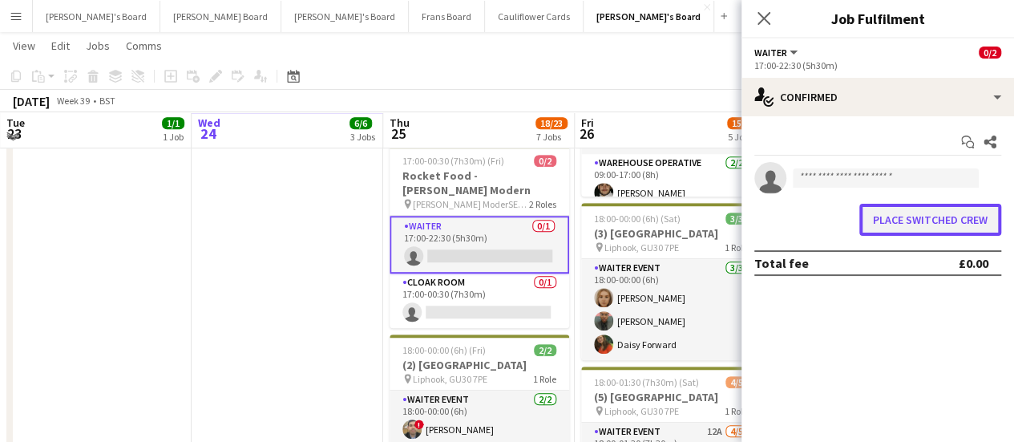
click at [951, 233] on button "Place switched crew" at bounding box center [931, 220] width 142 height 32
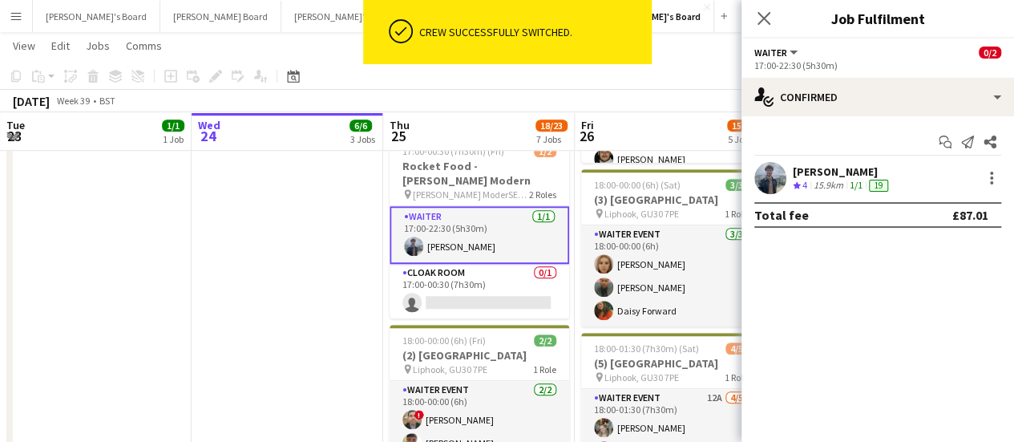
click at [324, 219] on app-date-cell "17:00-22:00 (5h) 2/2 Rocket Food - National Gallery pin National Gallery WC2H 0…" at bounding box center [288, 259] width 192 height 1261
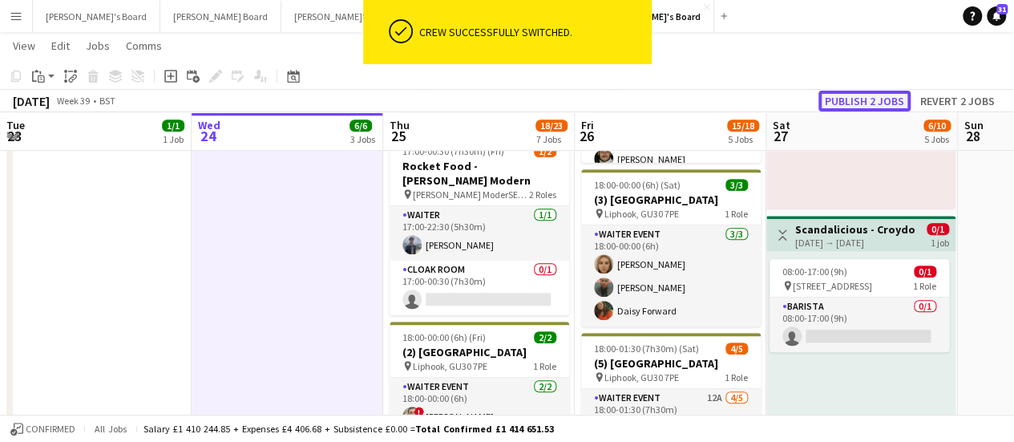
click at [857, 98] on button "Publish 2 jobs" at bounding box center [865, 101] width 92 height 21
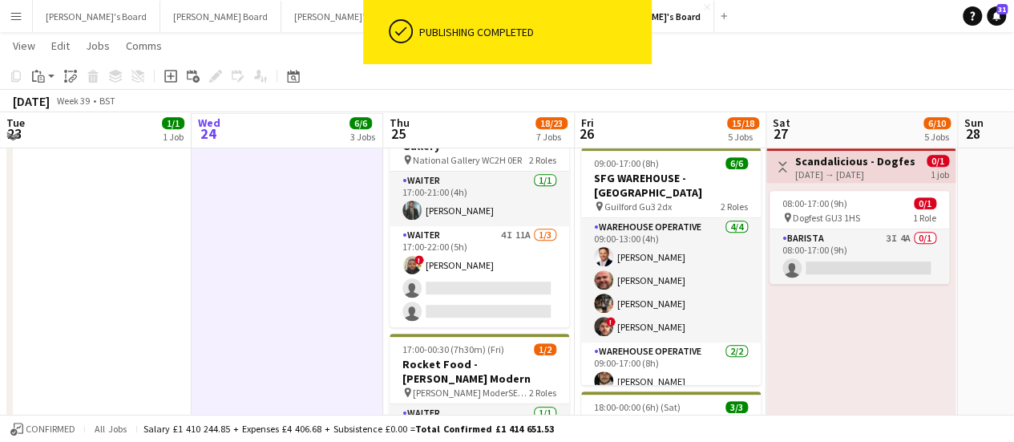
scroll to position [326, 0]
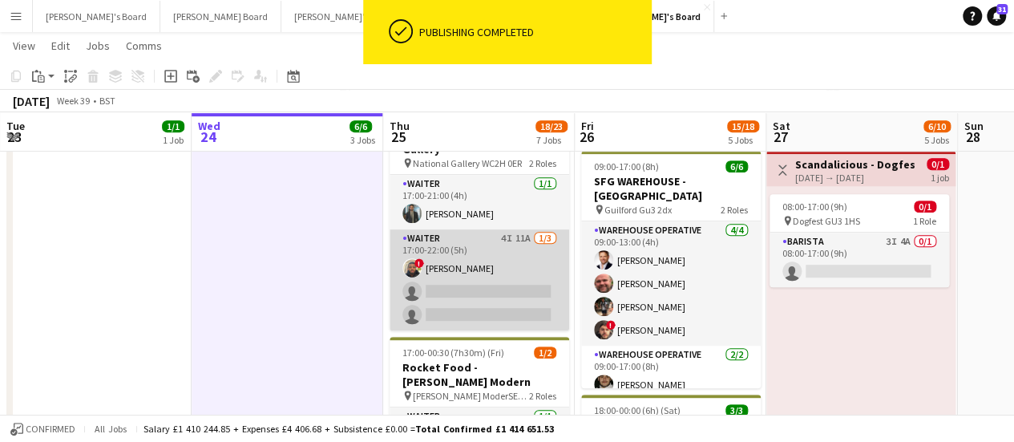
click at [536, 264] on app-card-role "Waiter 4I 11A [DATE] 17:00-22:00 (5h) ! [PERSON_NAME] single-neutral-actions si…" at bounding box center [480, 279] width 180 height 101
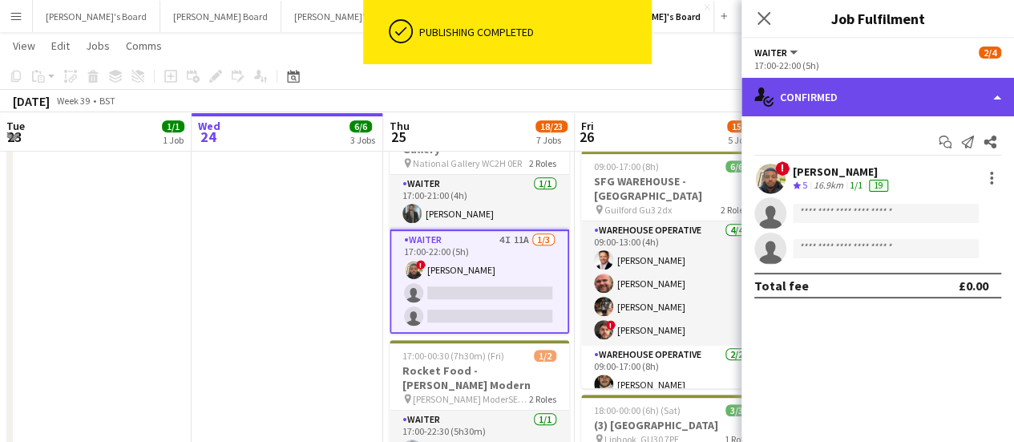
click at [967, 111] on div "single-neutral-actions-check-2 Confirmed" at bounding box center [878, 97] width 273 height 38
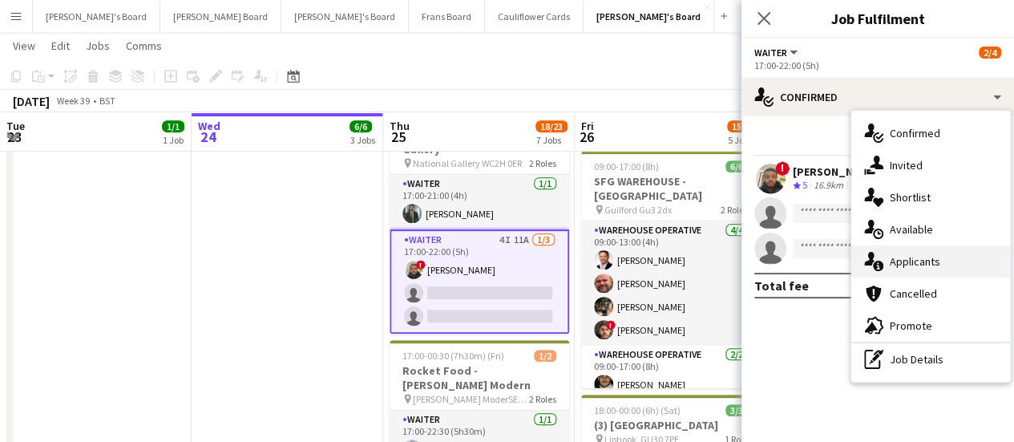
click at [964, 265] on div "single-neutral-actions-information Applicants" at bounding box center [931, 261] width 159 height 32
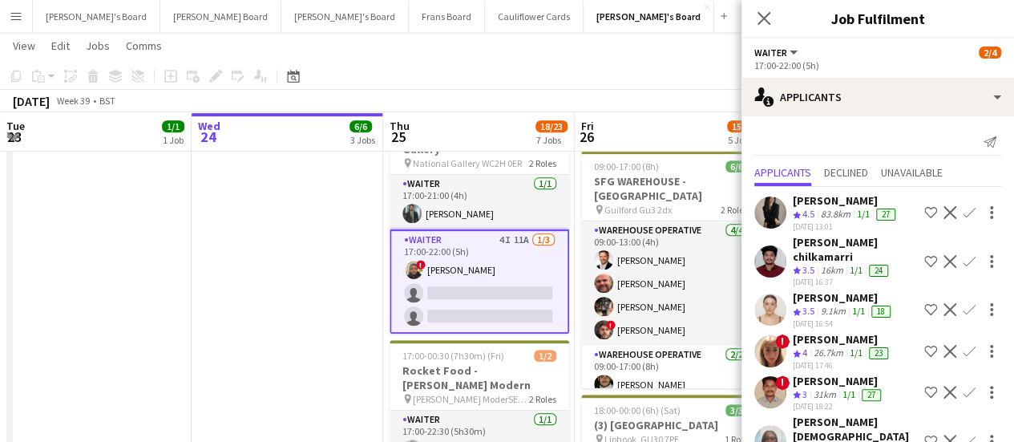
click at [816, 213] on div "Crew rating 4.5" at bounding box center [805, 215] width 25 height 14
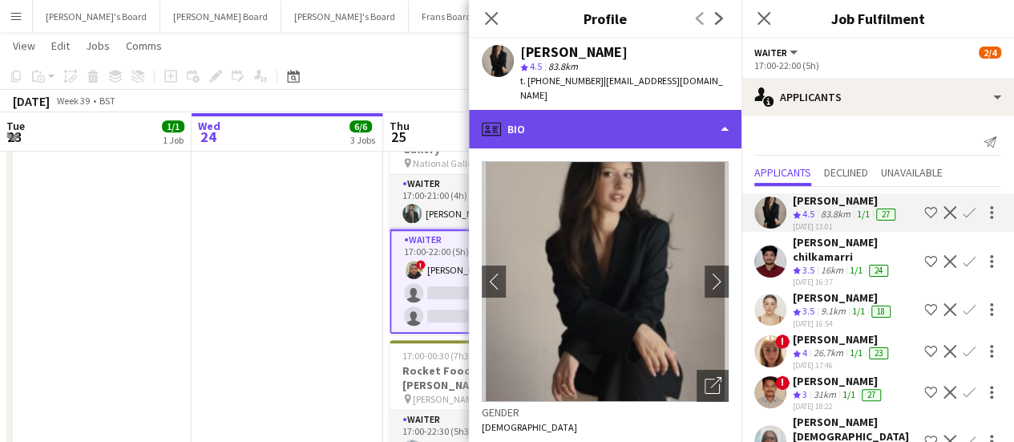
click at [586, 111] on div "profile Bio" at bounding box center [605, 129] width 273 height 38
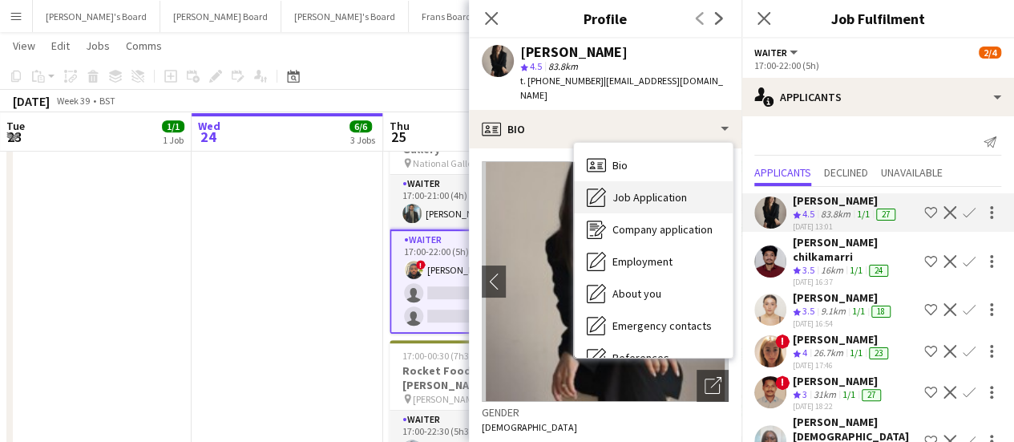
click at [645, 181] on div "Job Application Job Application" at bounding box center [653, 197] width 159 height 32
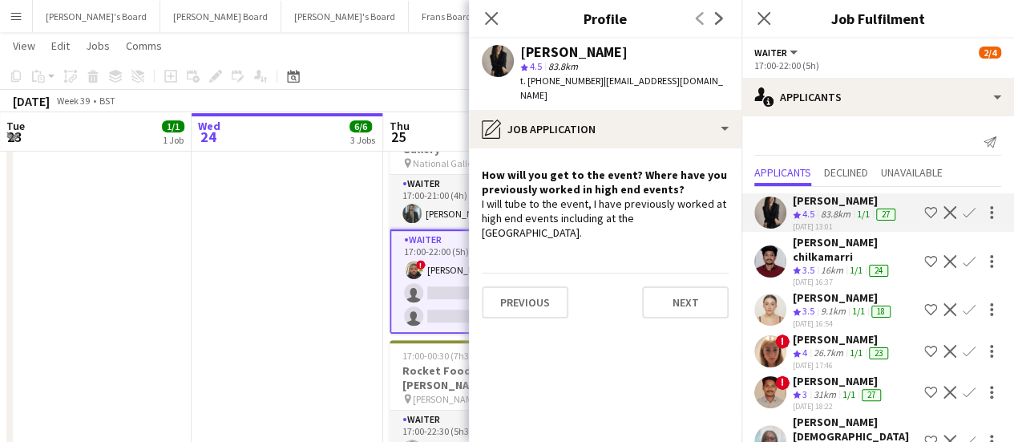
scroll to position [222, 0]
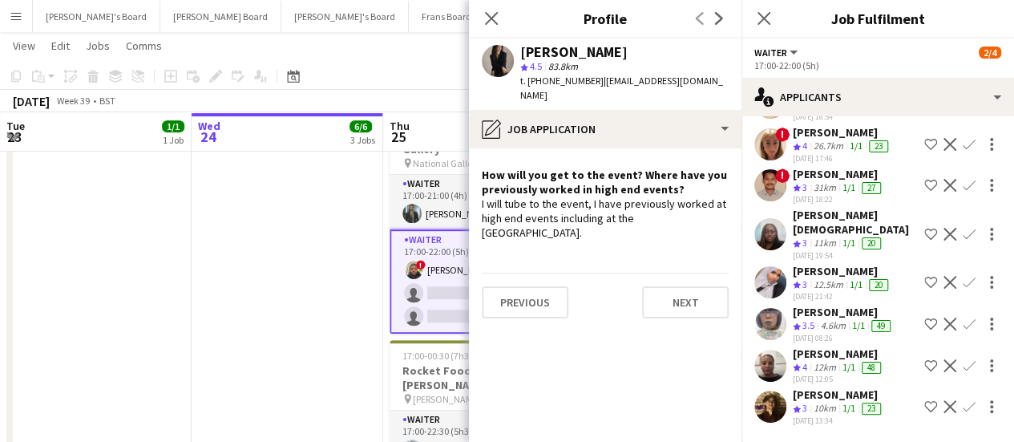
click at [837, 361] on div "12km" at bounding box center [825, 368] width 29 height 14
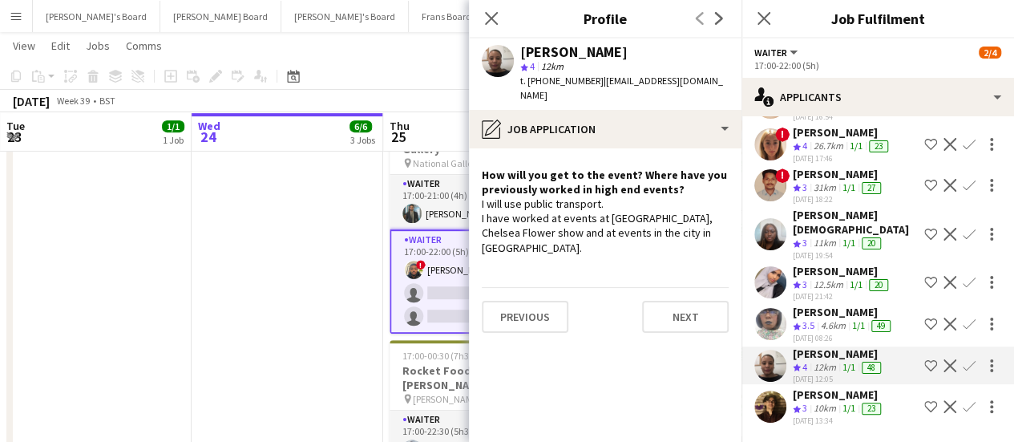
drag, startPoint x: 613, startPoint y: 51, endPoint x: 520, endPoint y: 48, distance: 93.0
click at [520, 48] on div "[PERSON_NAME] star 4 12km t. [PHONE_NUMBER] | [EMAIL_ADDRESS][DOMAIN_NAME]" at bounding box center [605, 73] width 273 height 71
copy div "[PERSON_NAME]"
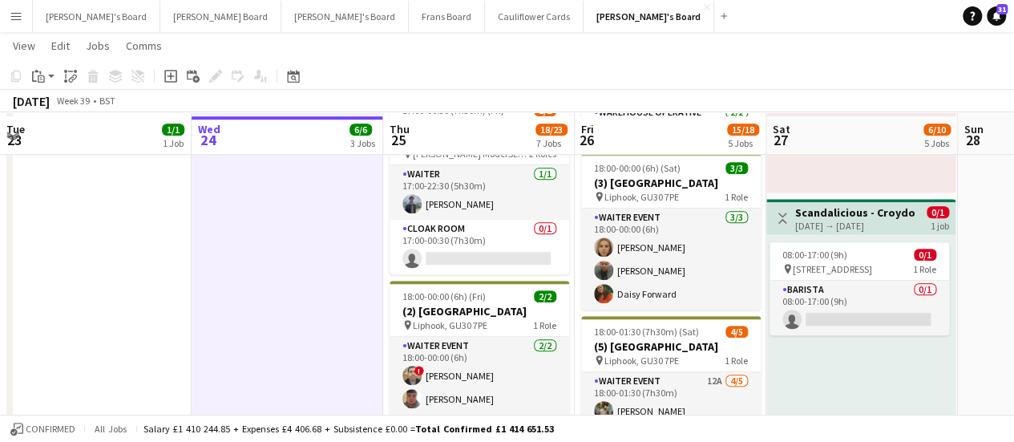
scroll to position [571, 0]
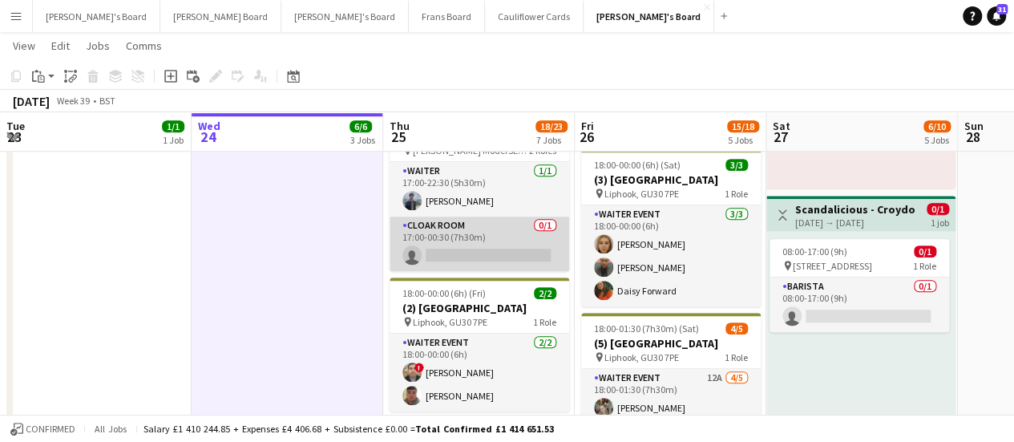
click at [467, 216] on app-card-role "Cloak Room 0/1 17:00-00:30 (7h30m) single-neutral-actions" at bounding box center [480, 243] width 180 height 55
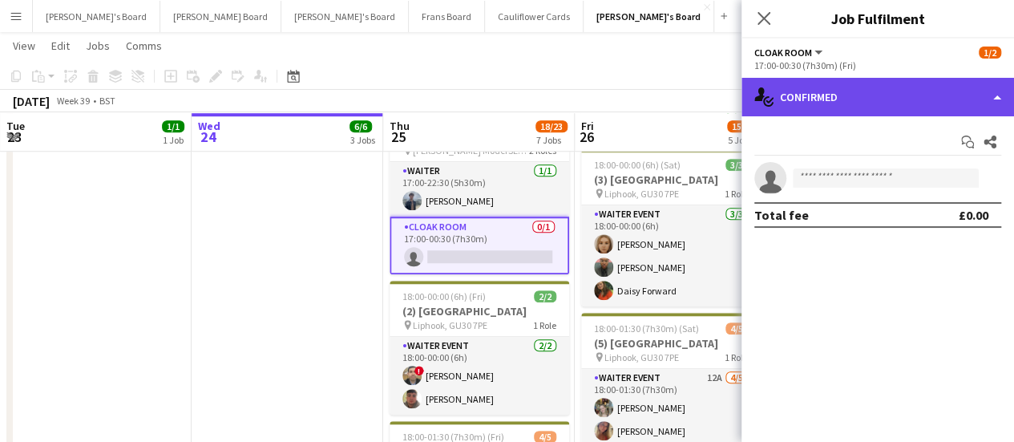
click at [919, 111] on div "single-neutral-actions-check-2 Confirmed" at bounding box center [878, 97] width 273 height 38
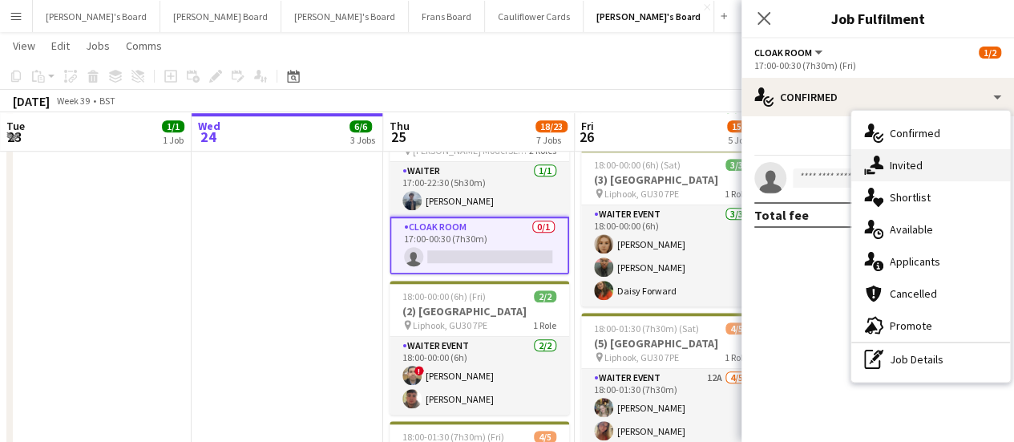
click at [927, 162] on div "single-neutral-actions-share-1 Invited" at bounding box center [931, 165] width 159 height 32
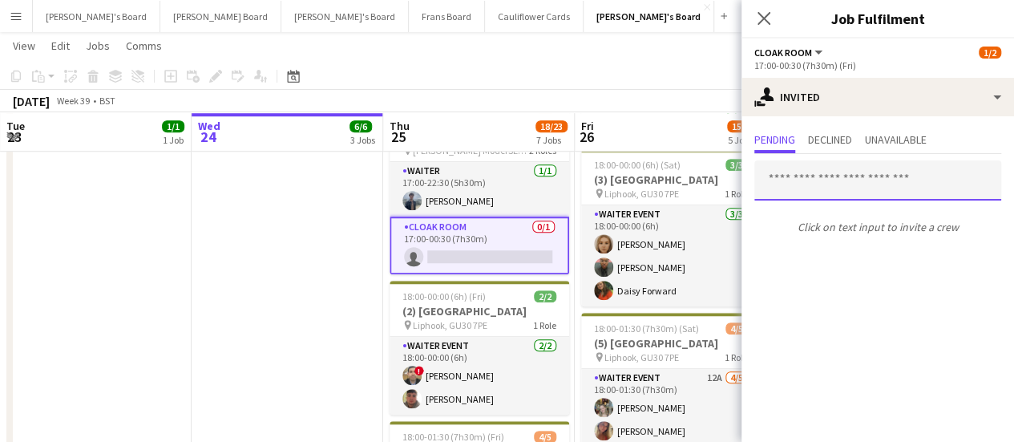
click at [853, 192] on input "text" at bounding box center [878, 180] width 247 height 40
paste input "**********"
type input "**********"
click at [770, 184] on input "**********" at bounding box center [878, 180] width 247 height 40
drag, startPoint x: 851, startPoint y: 179, endPoint x: 574, endPoint y: 119, distance: 282.9
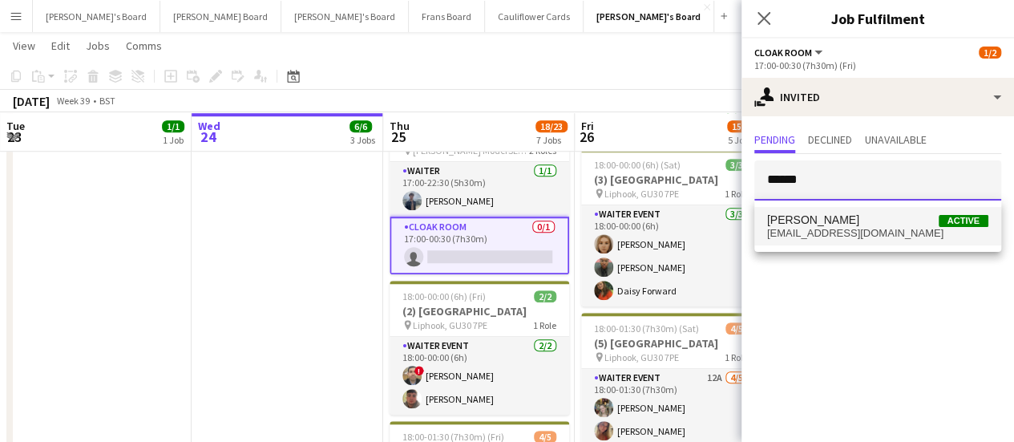
type input "******"
click at [832, 241] on mat-option "[PERSON_NAME] Active [EMAIL_ADDRESS][DOMAIN_NAME]" at bounding box center [878, 226] width 247 height 38
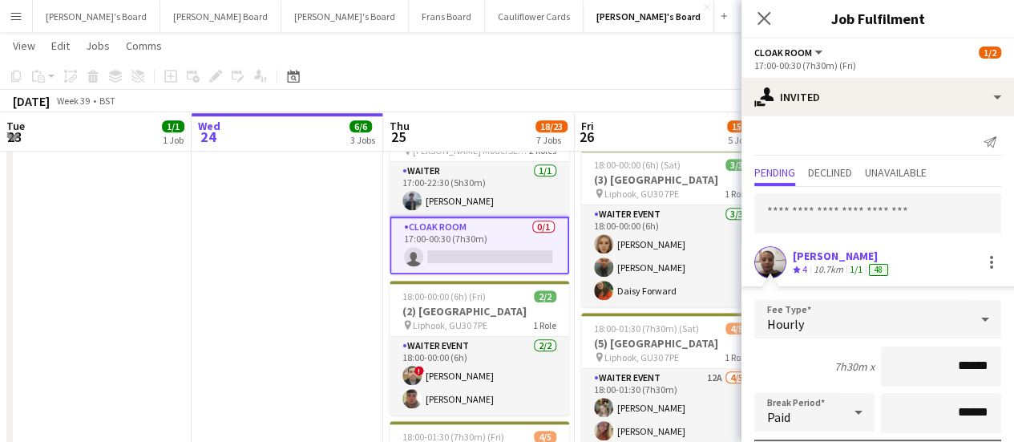
scroll to position [215, 0]
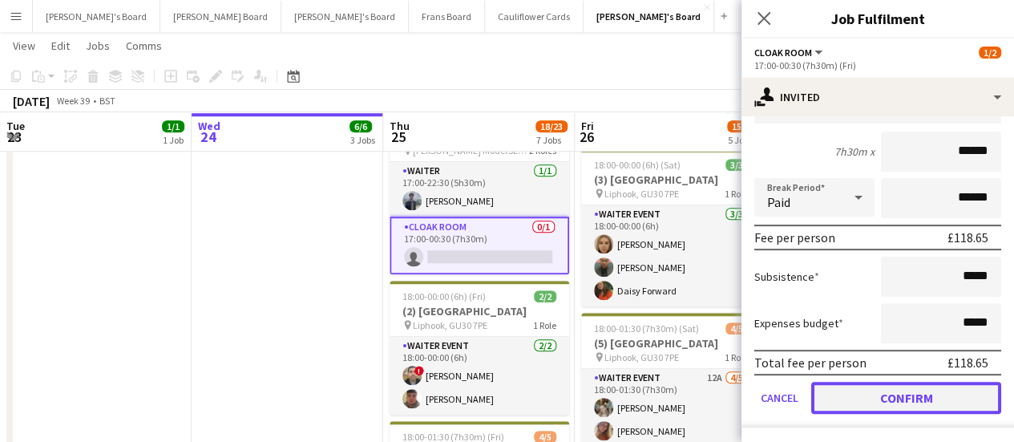
click at [902, 400] on button "Confirm" at bounding box center [906, 398] width 190 height 32
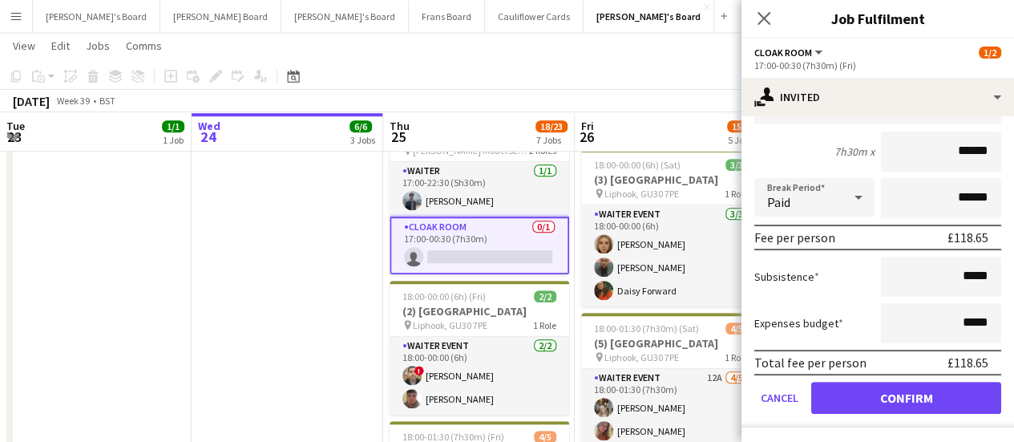
scroll to position [0, 0]
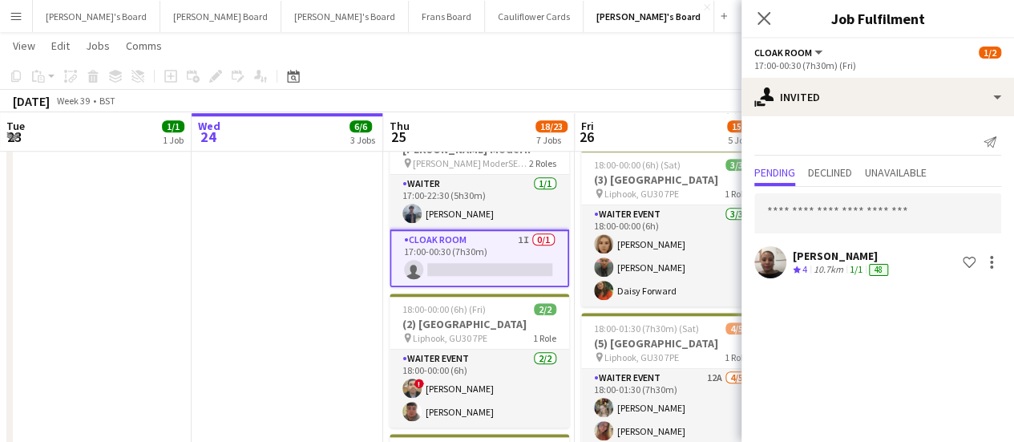
click at [222, 291] on app-date-cell "17:00-22:00 (5h) 2/2 Rocket Food - National Gallery pin National Gallery WC2H 0…" at bounding box center [288, 239] width 192 height 1261
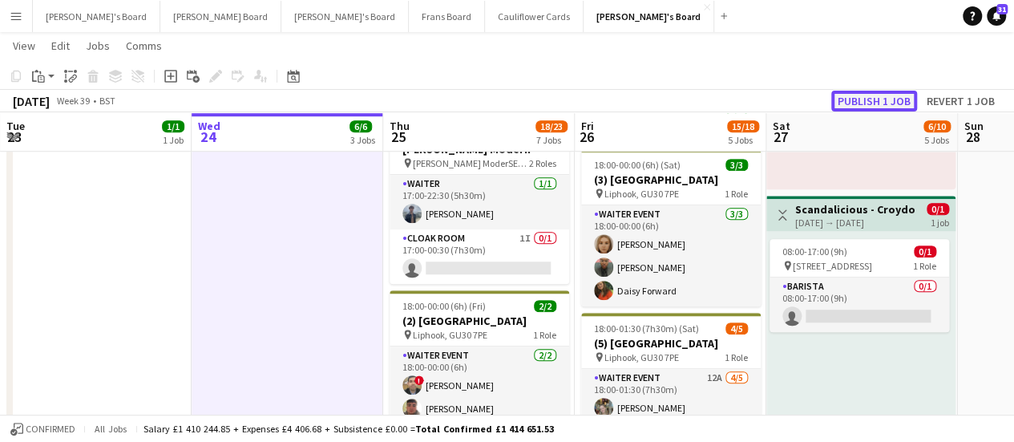
click at [856, 95] on button "Publish 1 job" at bounding box center [874, 101] width 86 height 21
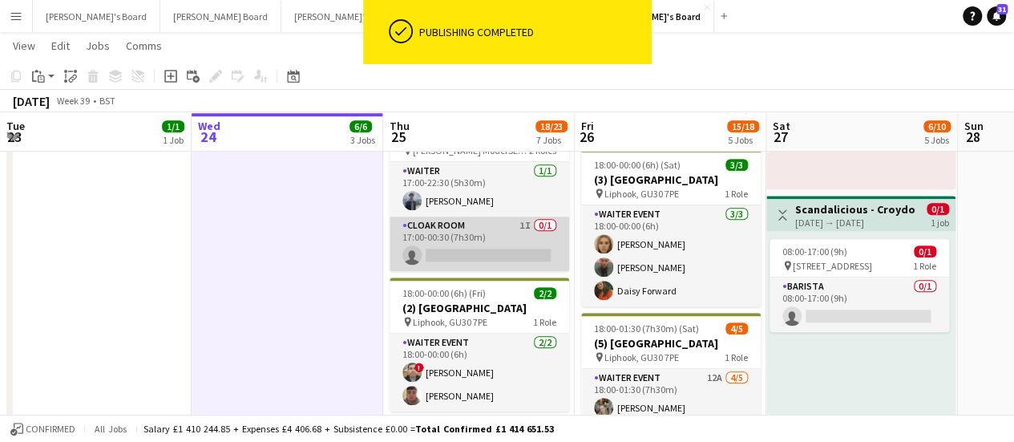
click at [473, 216] on app-card-role "Cloak Room 1I 0/1 17:00-00:30 (7h30m) single-neutral-actions" at bounding box center [480, 243] width 180 height 55
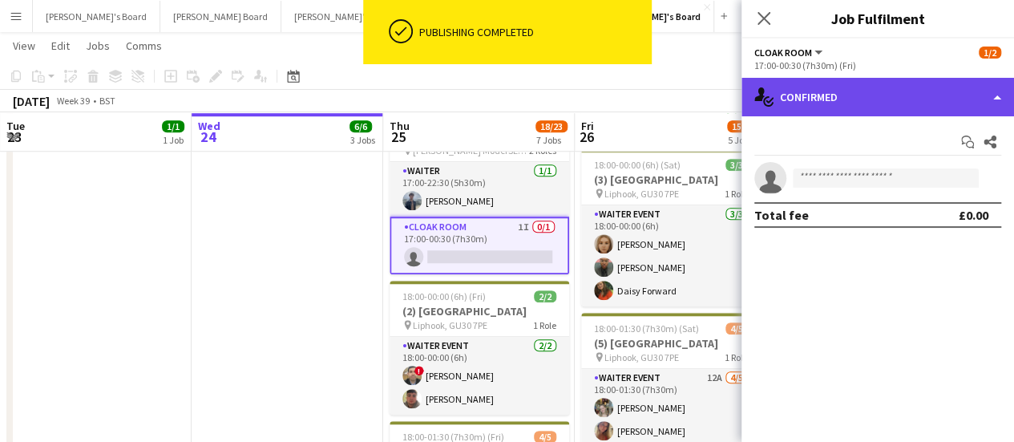
click at [920, 95] on div "single-neutral-actions-check-2 Confirmed" at bounding box center [878, 97] width 273 height 38
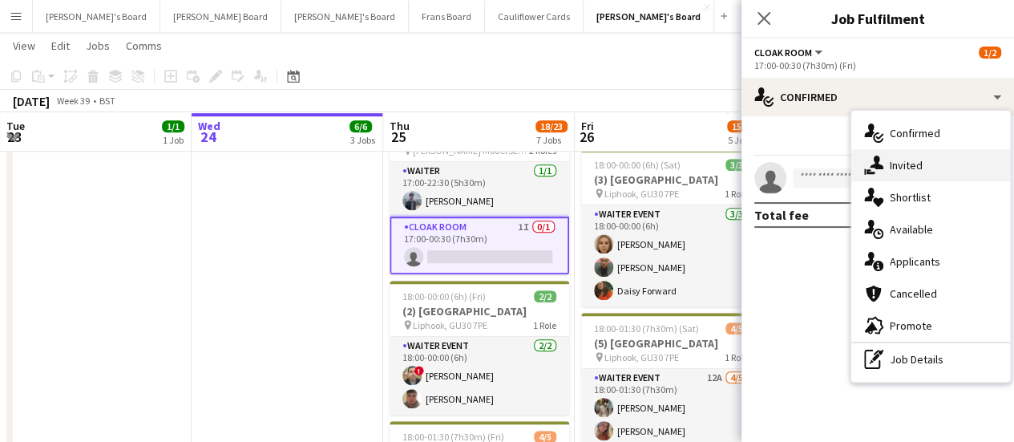
click at [920, 156] on div "single-neutral-actions-share-1 Invited" at bounding box center [931, 165] width 159 height 32
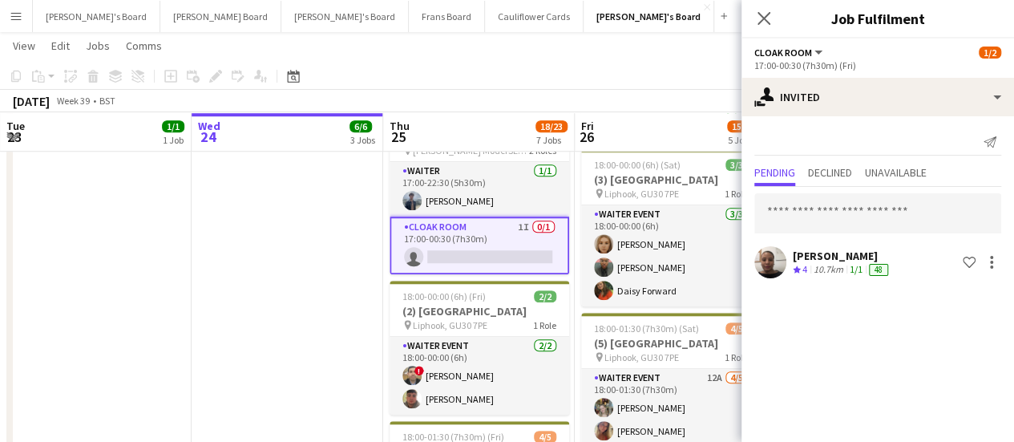
click at [820, 256] on div "[PERSON_NAME]" at bounding box center [842, 256] width 99 height 14
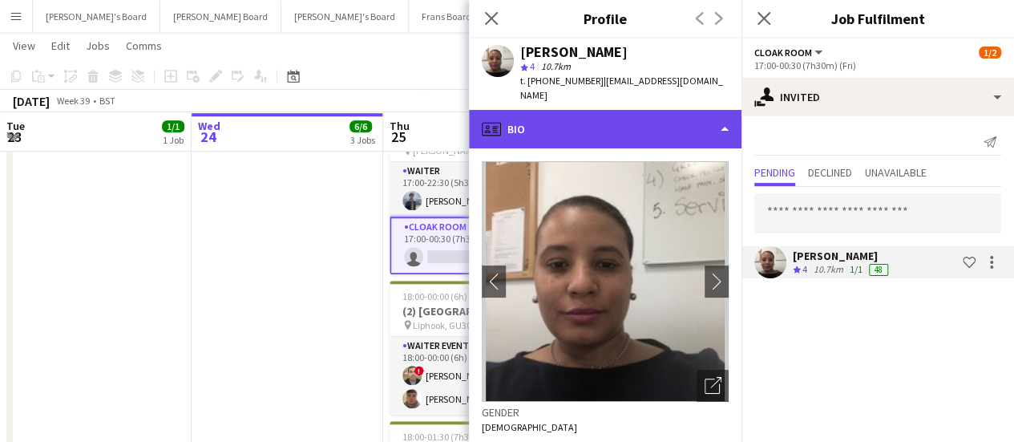
click at [663, 121] on div "profile Bio" at bounding box center [605, 129] width 273 height 38
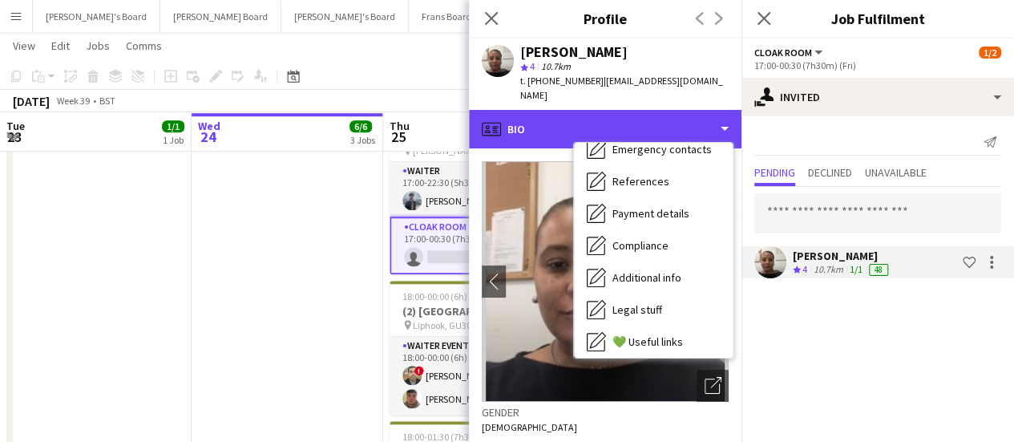
scroll to position [157, 0]
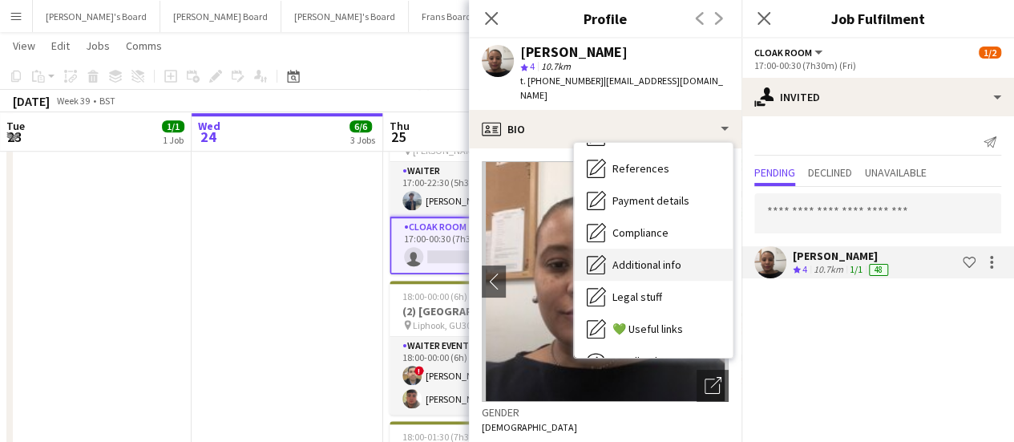
click at [702, 251] on div "Additional info Additional info" at bounding box center [653, 265] width 159 height 32
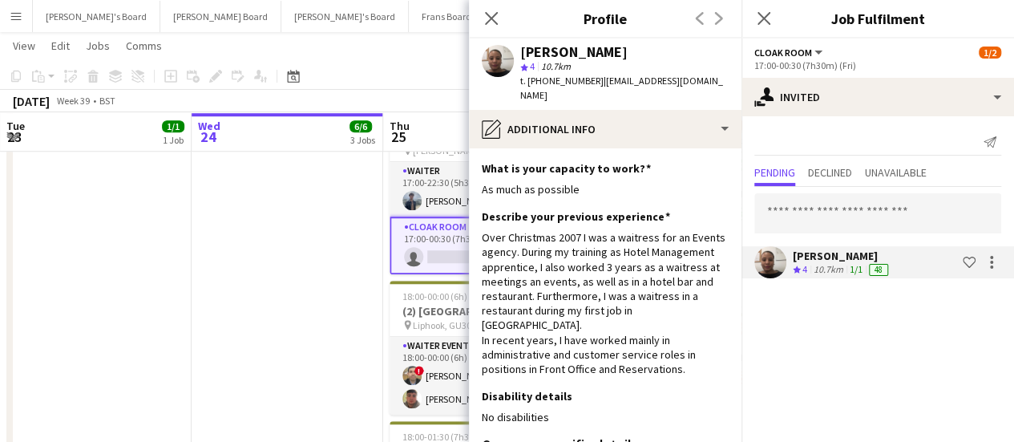
click at [257, 347] on app-date-cell "17:00-22:00 (5h) 2/2 Rocket Food - National Gallery pin National Gallery WC2H 0…" at bounding box center [288, 239] width 192 height 1261
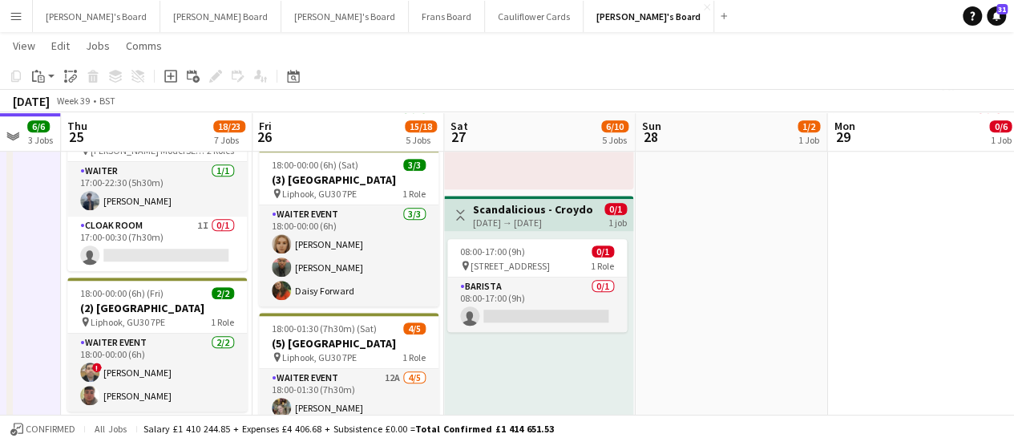
scroll to position [0, 706]
drag, startPoint x: 957, startPoint y: 340, endPoint x: 634, endPoint y: 257, distance: 333.5
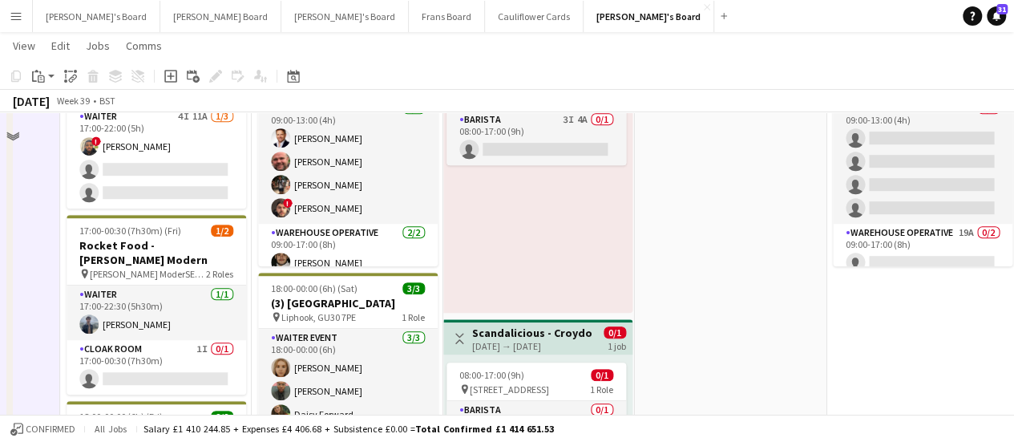
scroll to position [370, 0]
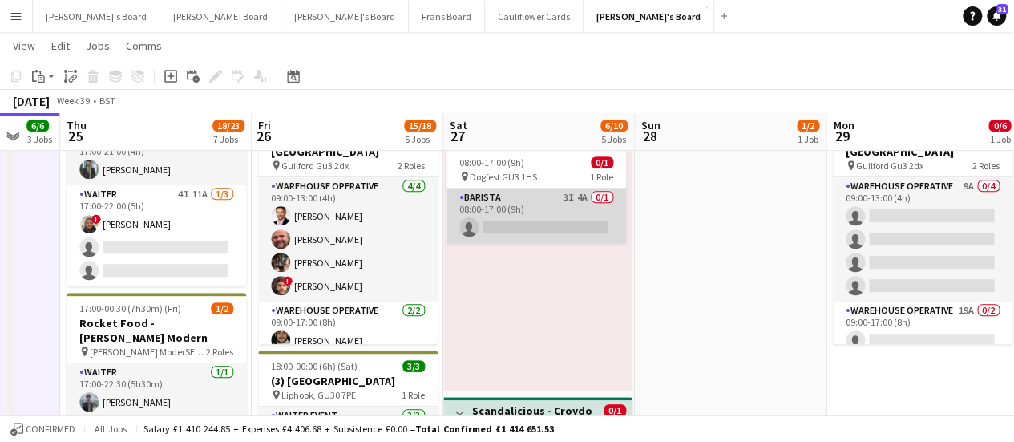
click at [581, 215] on app-card-role "Barista 3I 4A 0/1 08:00-17:00 (9h) single-neutral-actions" at bounding box center [537, 215] width 180 height 55
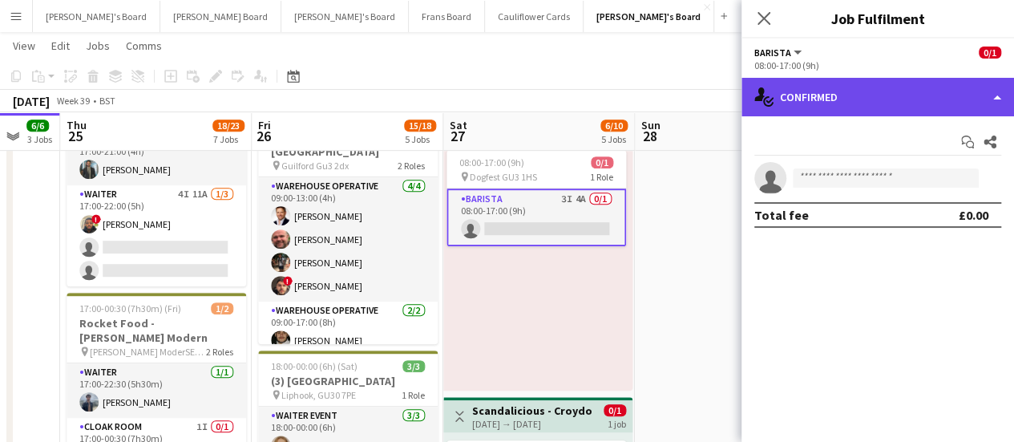
click at [870, 95] on div "single-neutral-actions-check-2 Confirmed" at bounding box center [878, 97] width 273 height 38
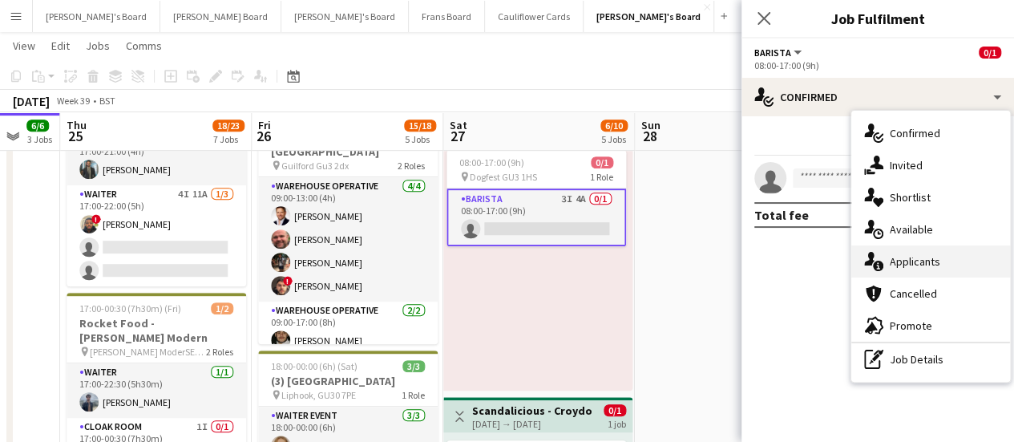
click at [976, 255] on div "single-neutral-actions-information Applicants" at bounding box center [931, 261] width 159 height 32
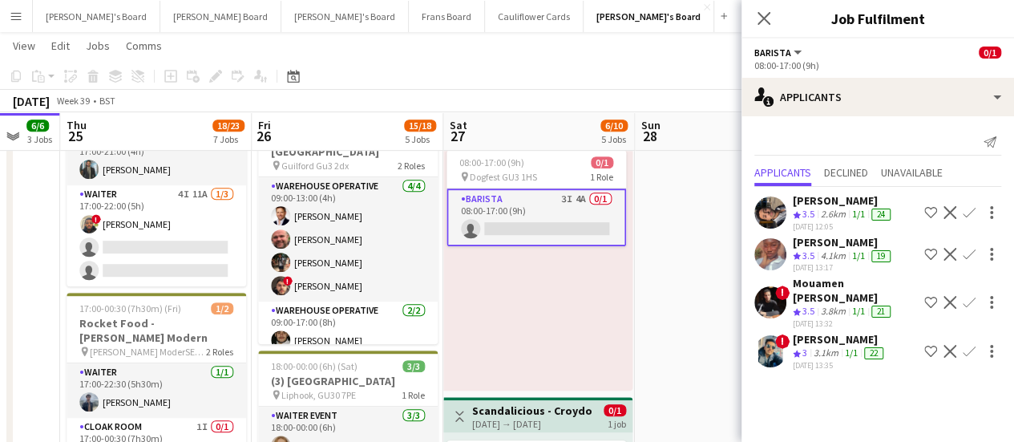
click at [839, 305] on div "3.8km" at bounding box center [833, 312] width 31 height 14
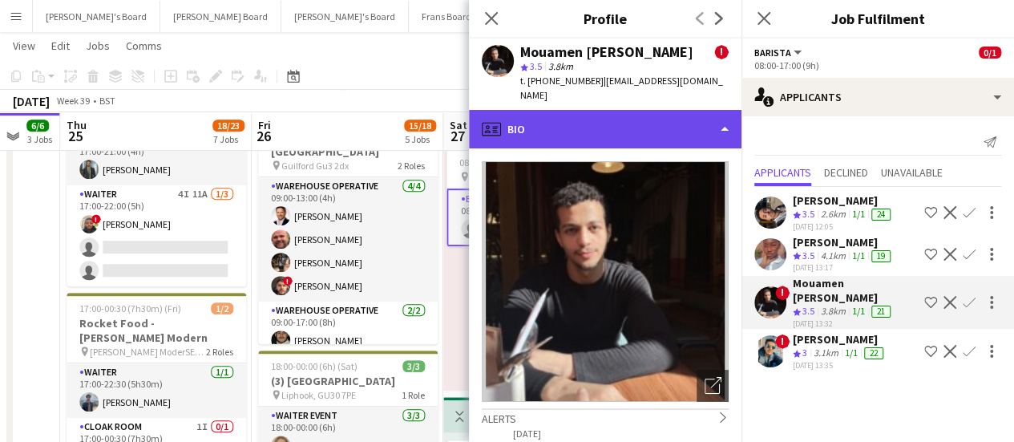
click at [661, 110] on div "profile Bio" at bounding box center [605, 129] width 273 height 38
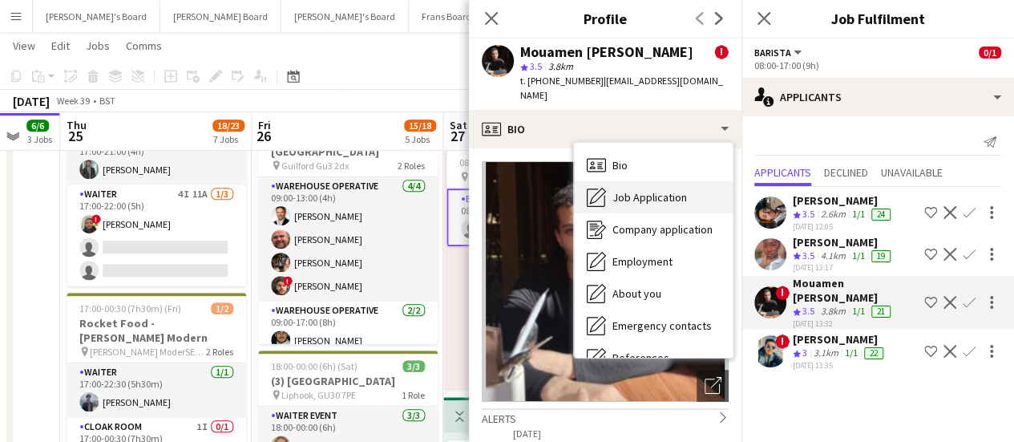
click at [658, 190] on span "Job Application" at bounding box center [650, 197] width 75 height 14
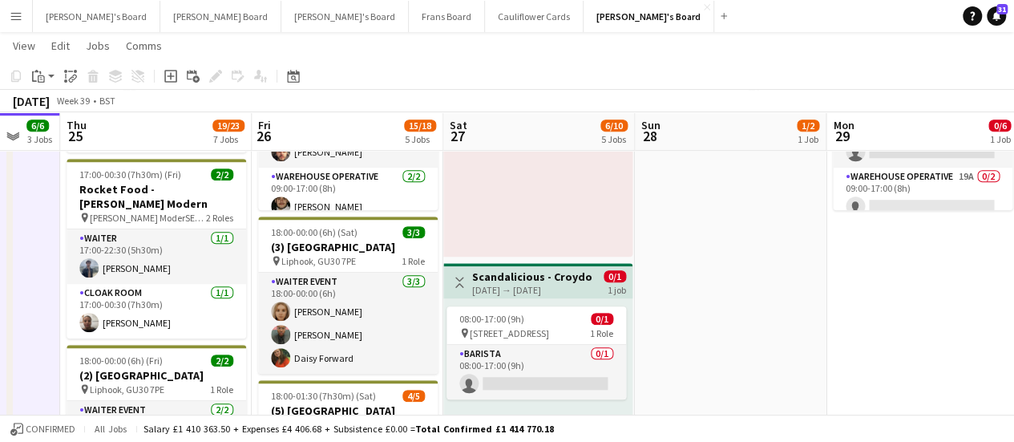
scroll to position [507, 0]
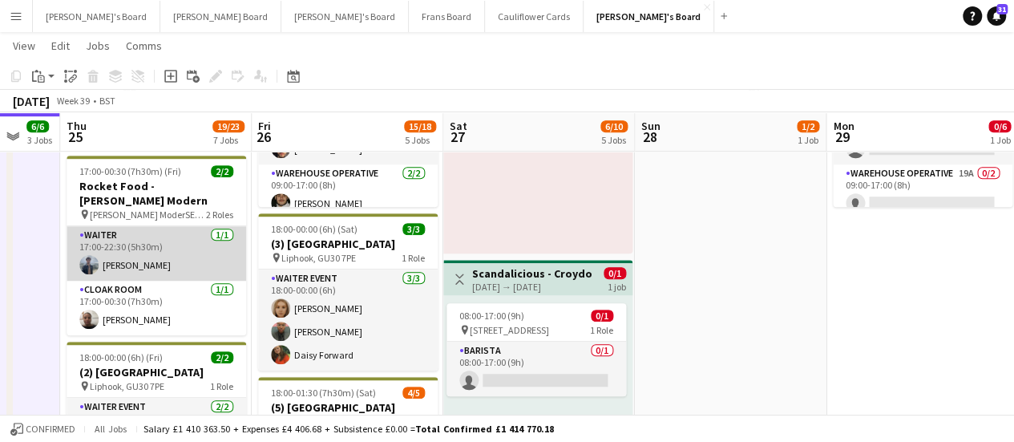
click at [209, 230] on app-card-role "Waiter [DATE] 17:00-22:30 (5h30m) [PERSON_NAME]" at bounding box center [157, 253] width 180 height 55
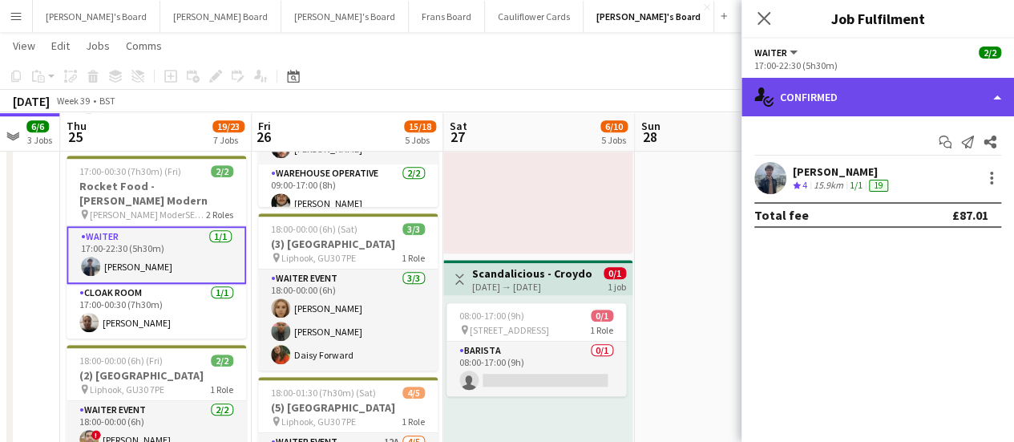
click at [935, 102] on div "single-neutral-actions-check-2 Confirmed" at bounding box center [878, 97] width 273 height 38
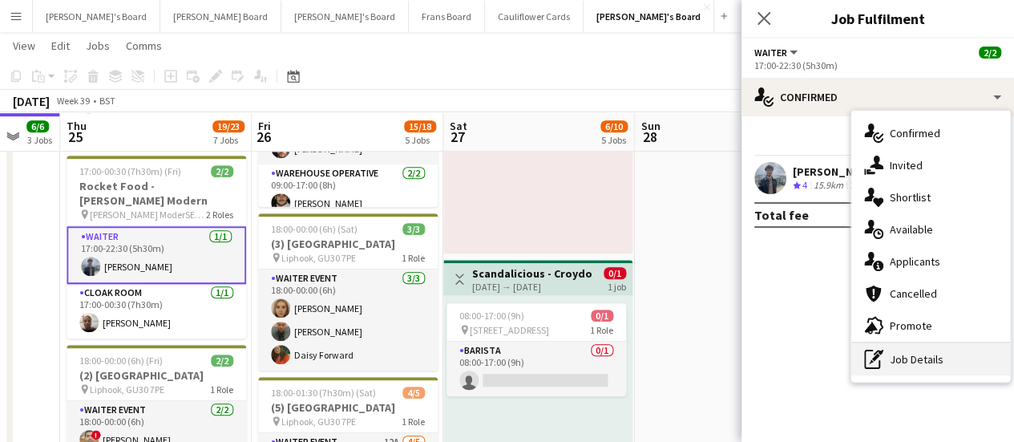
drag, startPoint x: 943, startPoint y: 342, endPoint x: 930, endPoint y: 362, distance: 23.8
click at [933, 366] on div "pen-write Job Details" at bounding box center [931, 359] width 159 height 32
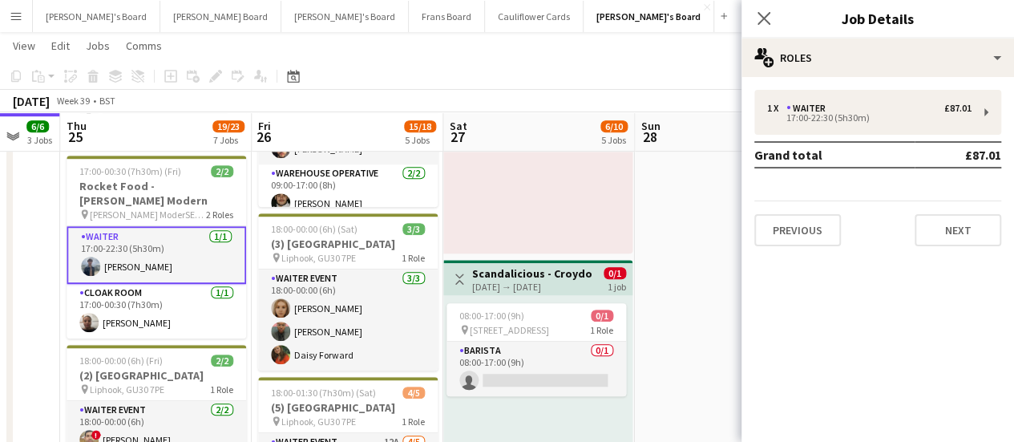
click at [851, 141] on table "Grand total £87.01" at bounding box center [878, 154] width 247 height 27
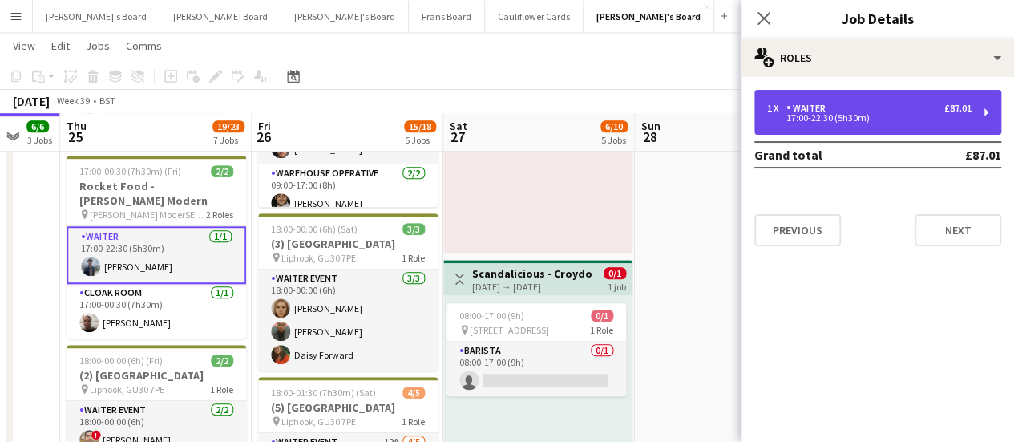
drag, startPoint x: 848, startPoint y: 126, endPoint x: 872, endPoint y: 111, distance: 28.5
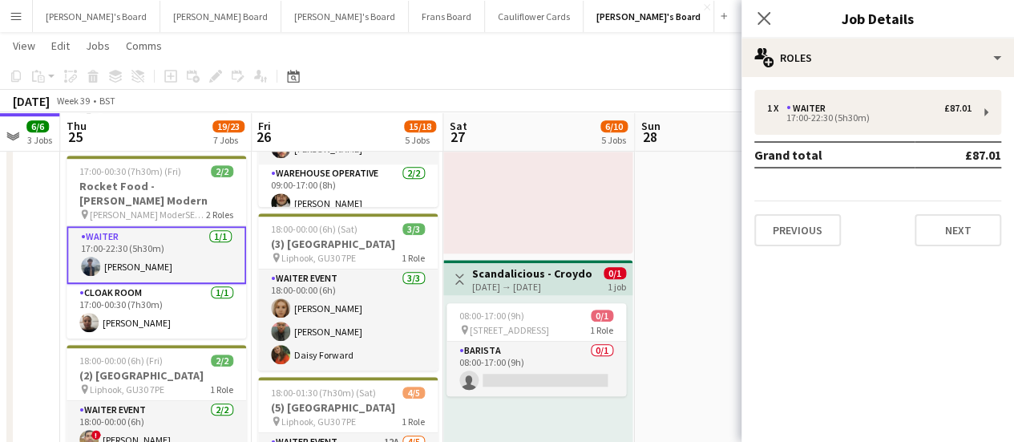
drag, startPoint x: 872, startPoint y: 111, endPoint x: 908, endPoint y: 220, distance: 114.9
click at [908, 220] on div "Previous Next" at bounding box center [878, 223] width 247 height 46
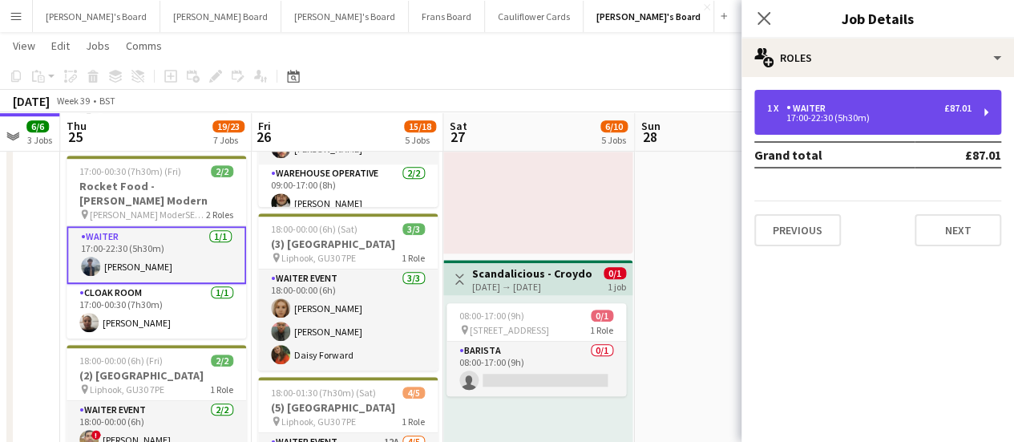
click at [838, 106] on div "1 x Waiter £87.01" at bounding box center [869, 108] width 204 height 11
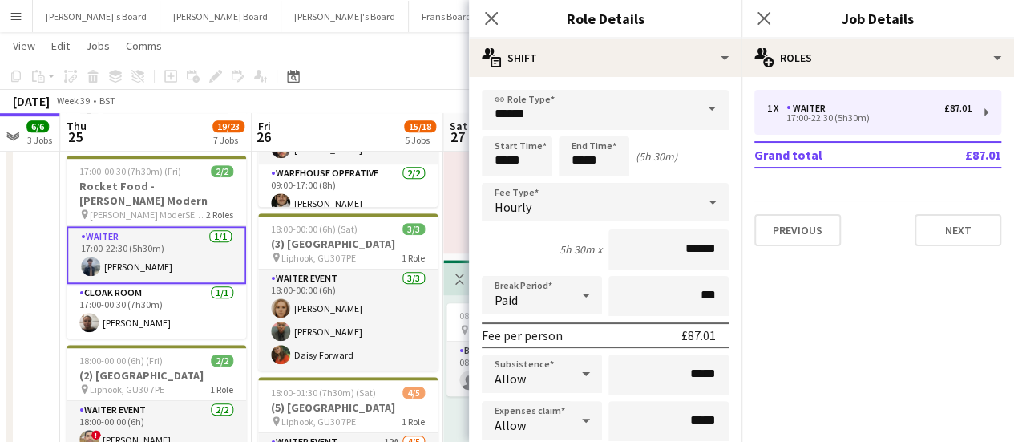
drag, startPoint x: 718, startPoint y: 246, endPoint x: 706, endPoint y: 190, distance: 57.2
click at [706, 190] on icon at bounding box center [712, 202] width 19 height 32
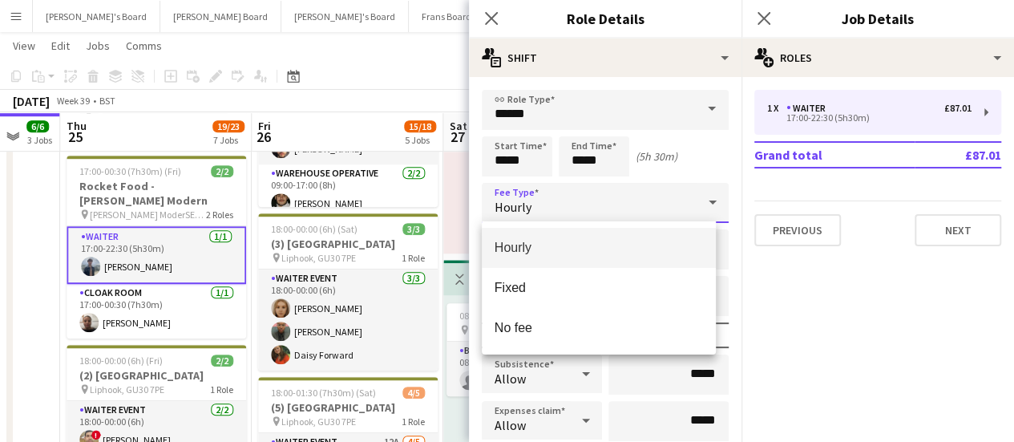
click at [732, 185] on div at bounding box center [507, 221] width 1014 height 442
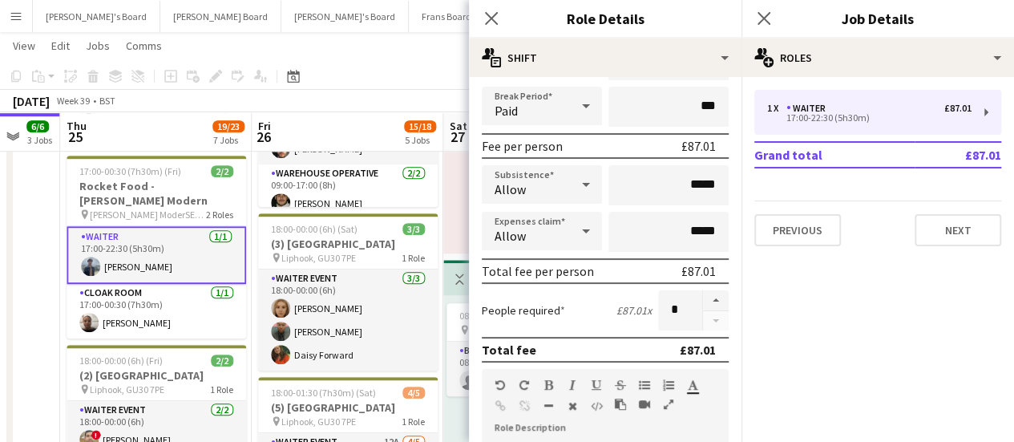
scroll to position [261, 0]
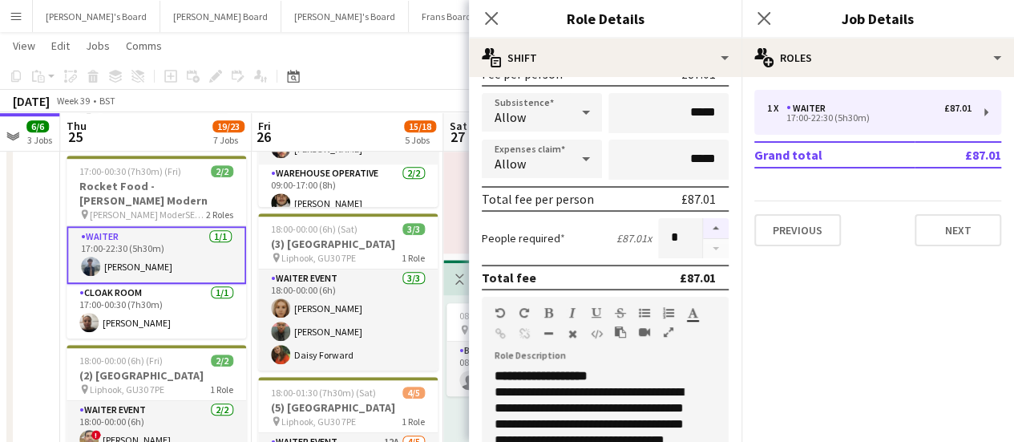
click at [707, 233] on button "button" at bounding box center [716, 228] width 26 height 21
type input "*"
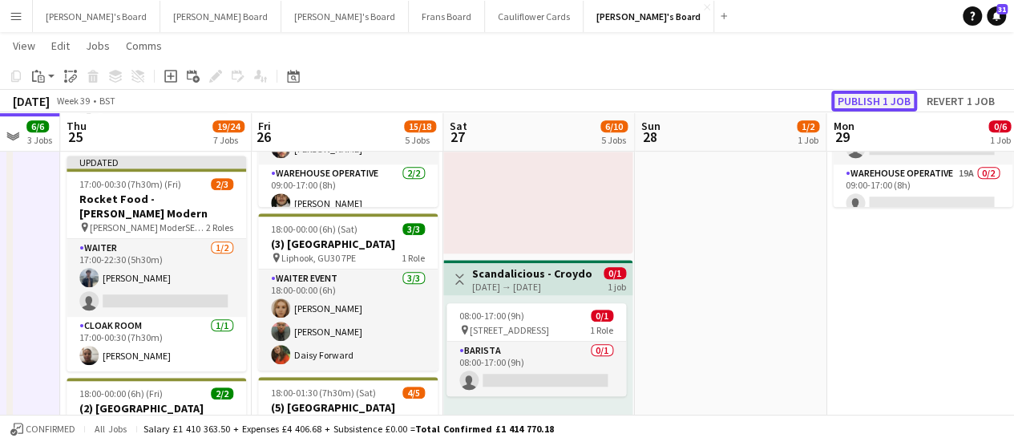
click at [886, 99] on button "Publish 1 job" at bounding box center [874, 101] width 86 height 21
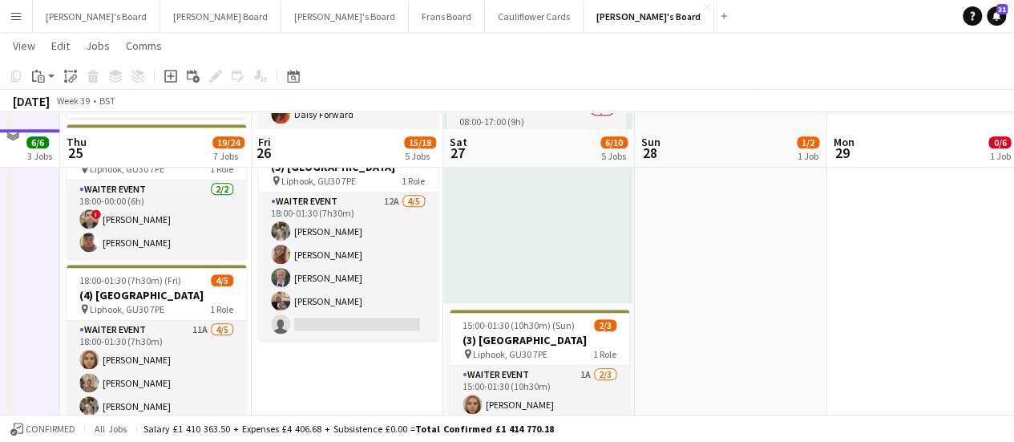
scroll to position [734, 0]
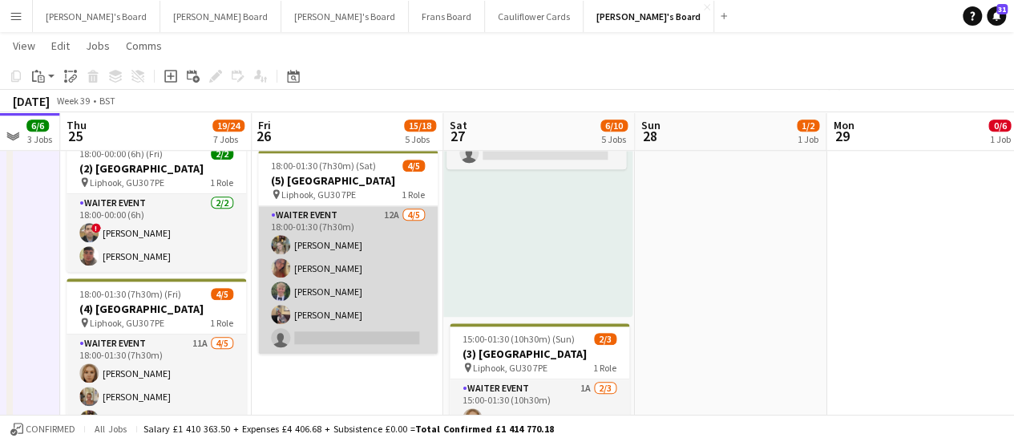
click at [394, 224] on app-card-role "WAITER EVENT 12A [DATE] 18:00-01:30 (7h30m) [PERSON_NAME] [PERSON_NAME] [PERSON…" at bounding box center [348, 280] width 180 height 148
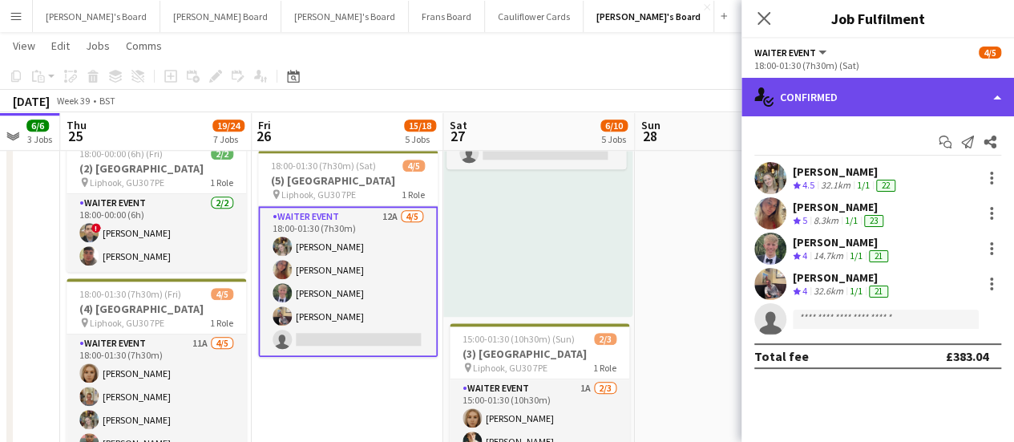
click at [840, 95] on div "single-neutral-actions-check-2 Confirmed" at bounding box center [878, 97] width 273 height 38
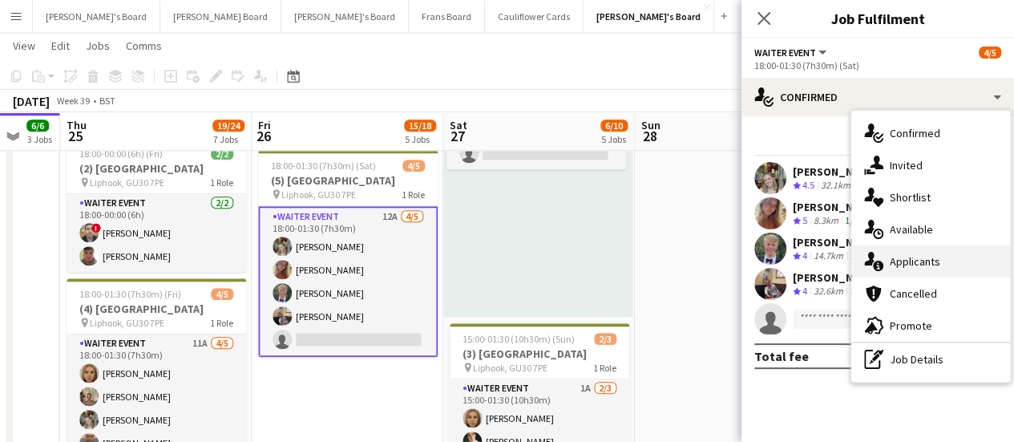
click at [911, 260] on span "Applicants" at bounding box center [915, 261] width 51 height 14
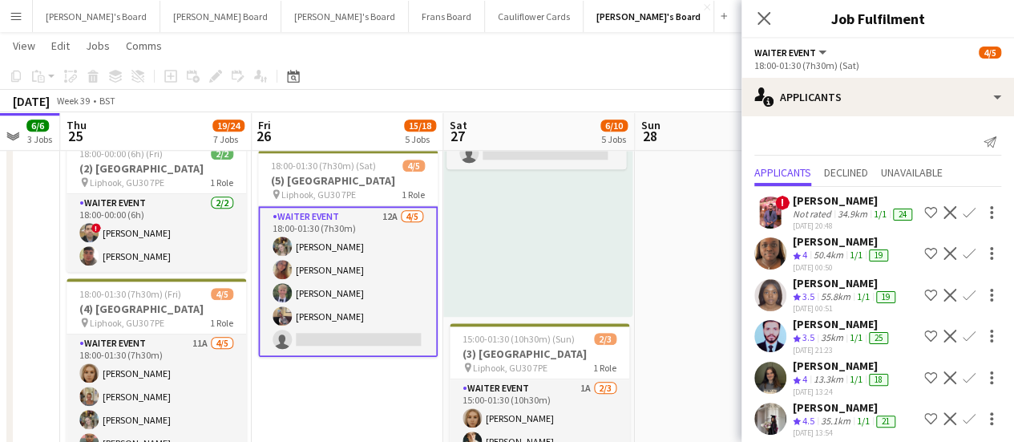
scroll to position [99, 0]
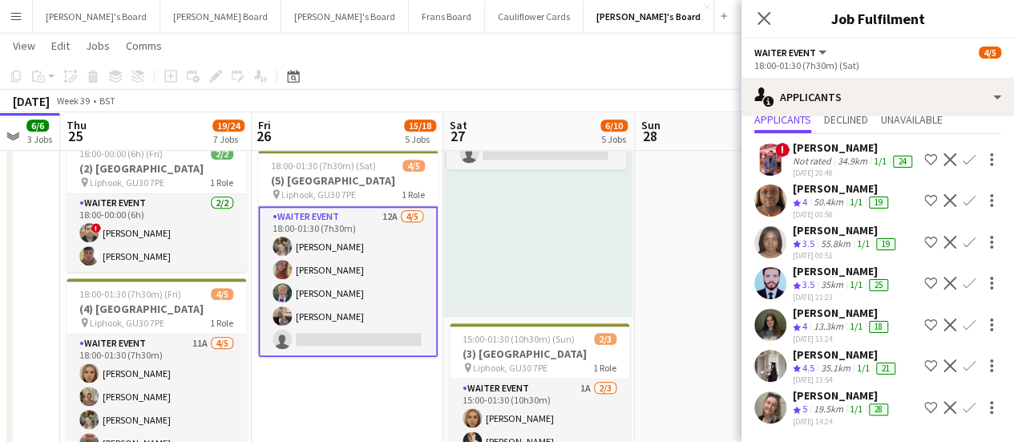
click at [815, 388] on div "[PERSON_NAME]" at bounding box center [842, 395] width 99 height 14
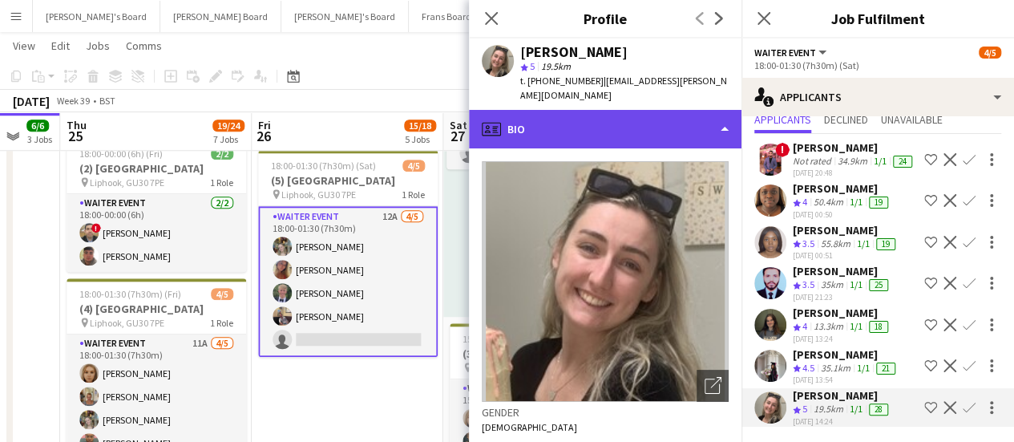
click at [624, 110] on div "profile Bio" at bounding box center [605, 129] width 273 height 38
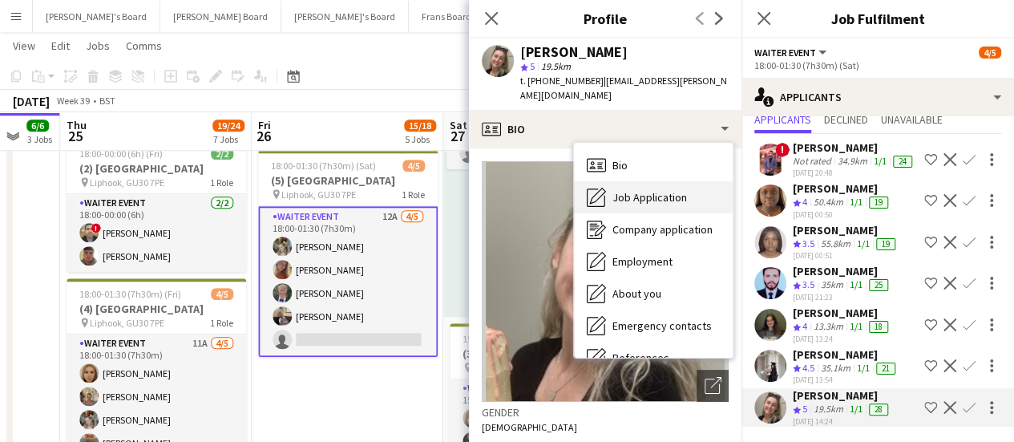
click at [654, 190] on span "Job Application" at bounding box center [650, 197] width 75 height 14
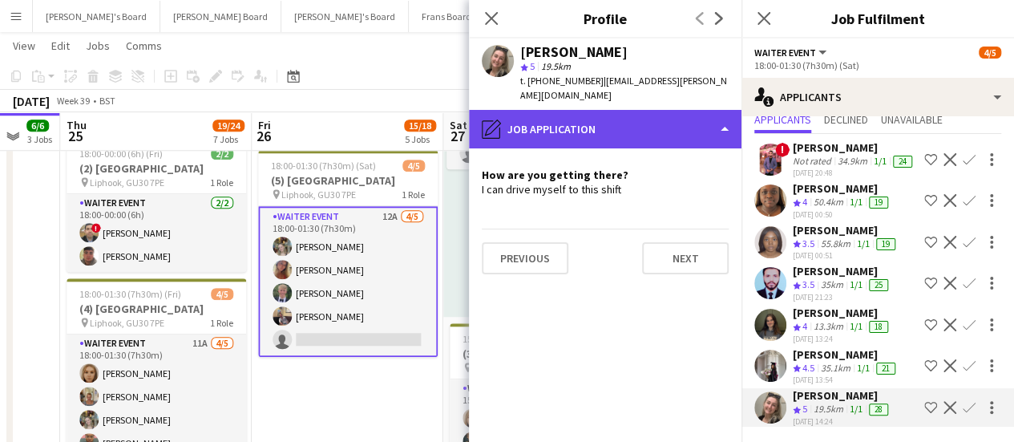
click at [648, 110] on div "pencil4 Job Application" at bounding box center [605, 129] width 273 height 38
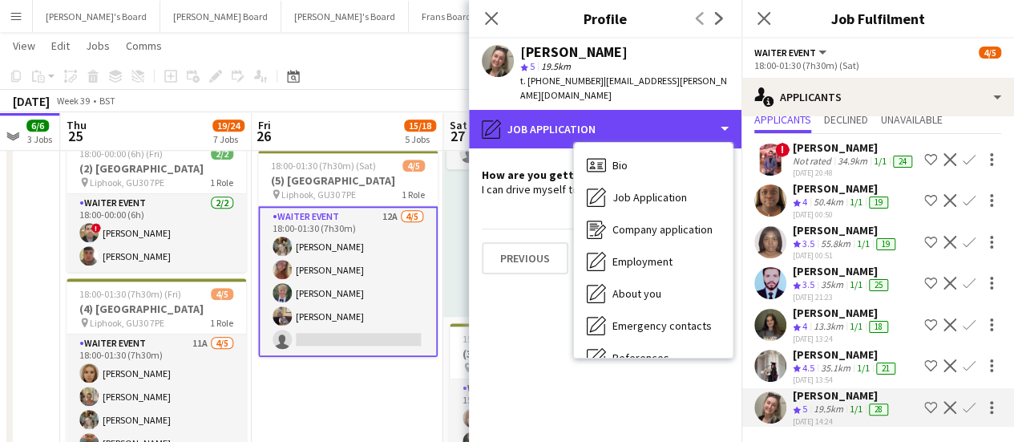
scroll to position [247, 0]
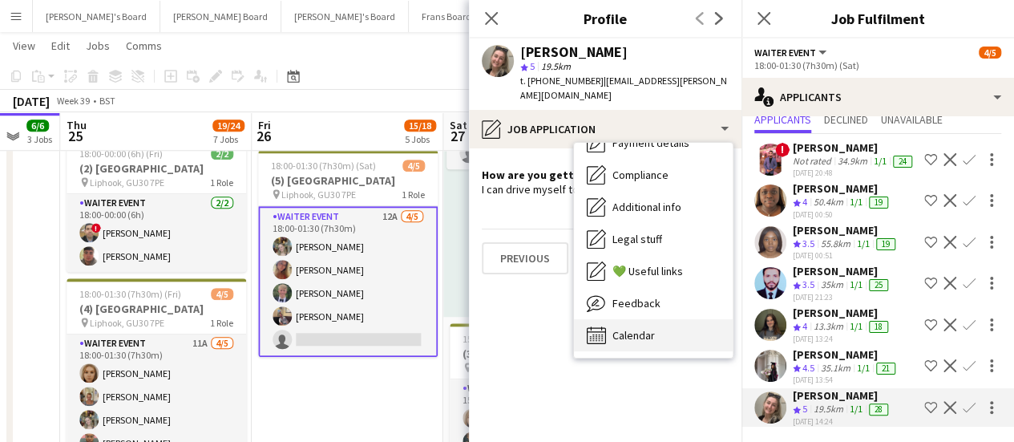
click at [702, 319] on div "Calendar Calendar" at bounding box center [653, 335] width 159 height 32
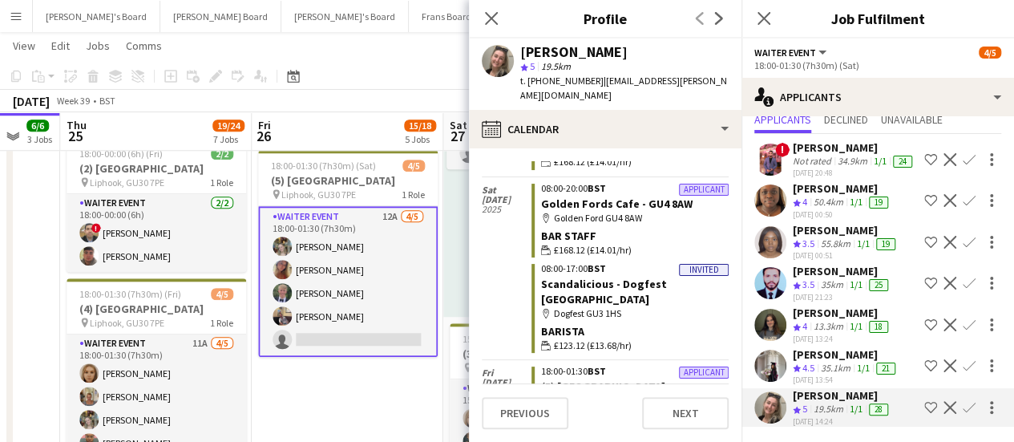
scroll to position [617, 0]
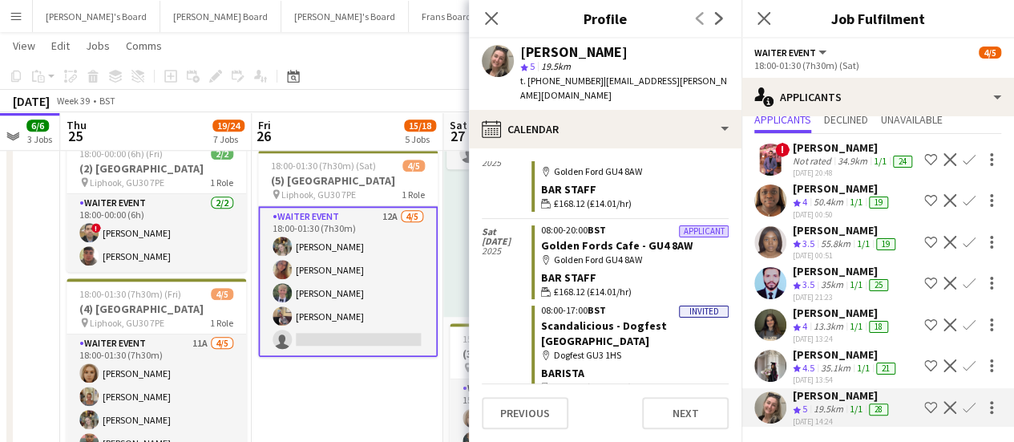
click at [382, 398] on app-date-cell "Toggle View [GEOGRAPHIC_DATA] - GU4 8AW [DATE] → [DATE] 3/12 6 jobs 08:00-20:00…" at bounding box center [348, 76] width 192 height 1261
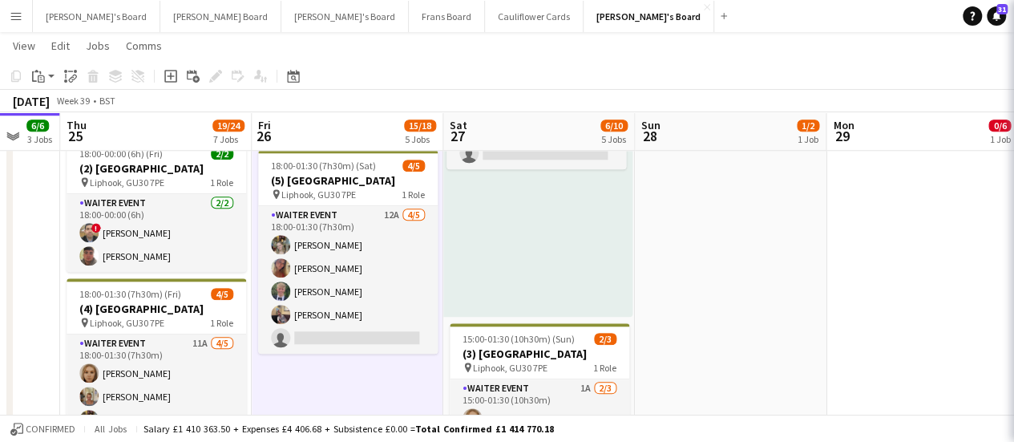
scroll to position [0, 0]
